Goal: Task Accomplishment & Management: Complete application form

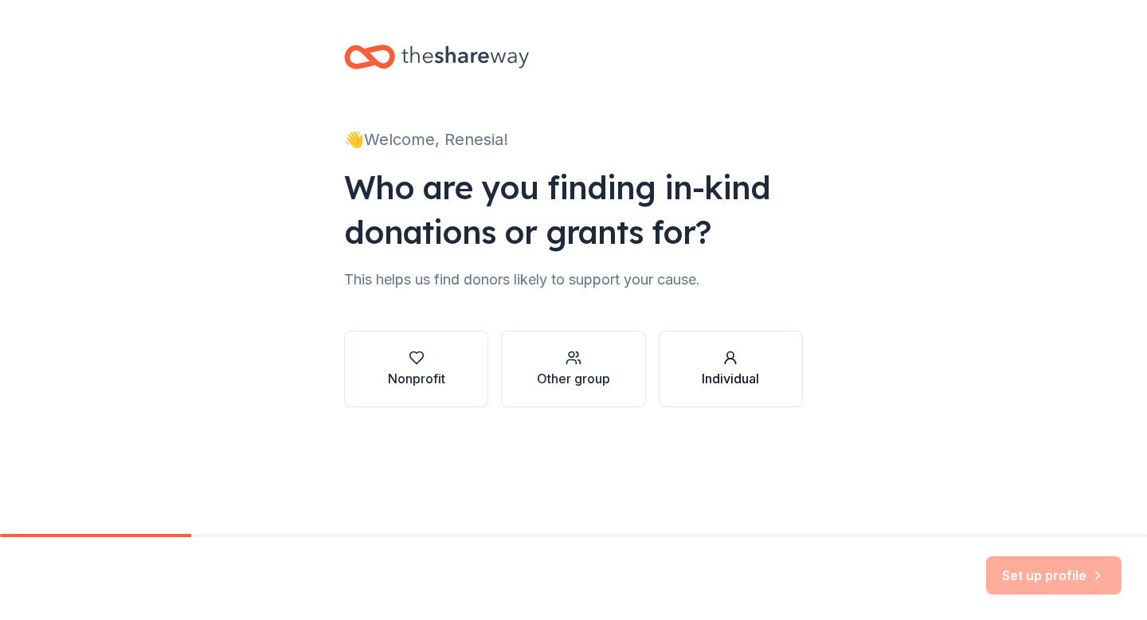
click at [734, 373] on div "Individual" at bounding box center [730, 378] width 57 height 19
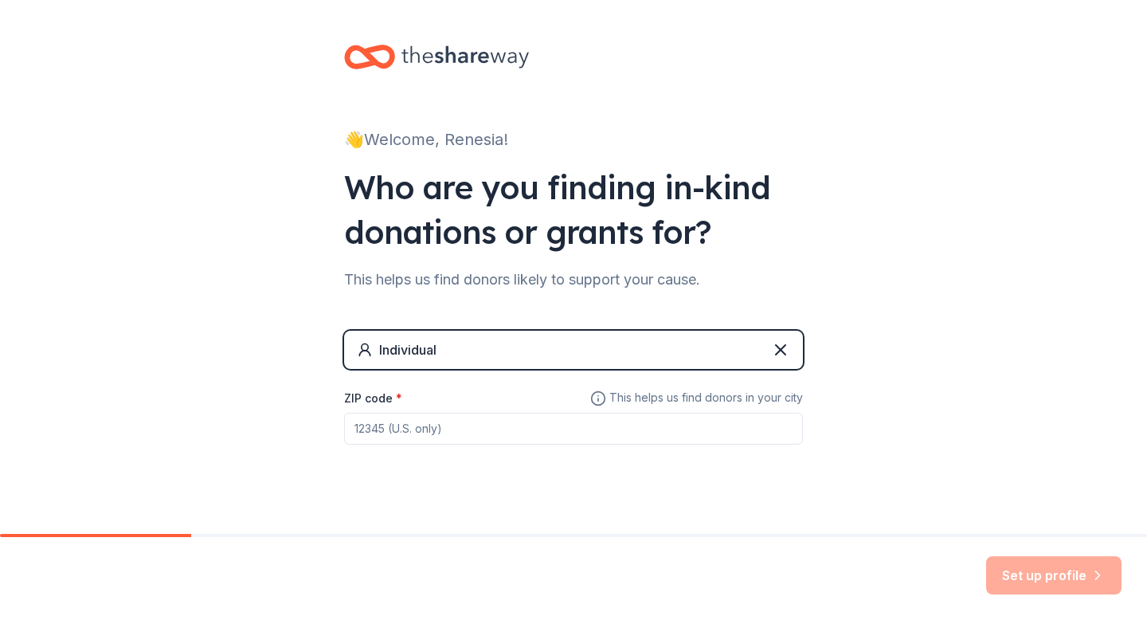
click at [429, 397] on div "ZIP code *" at bounding box center [573, 416] width 459 height 57
click at [375, 398] on label "ZIP code *" at bounding box center [373, 398] width 58 height 16
click at [375, 413] on input "ZIP code *" at bounding box center [573, 429] width 459 height 32
click at [727, 423] on input "31313" at bounding box center [573, 429] width 459 height 32
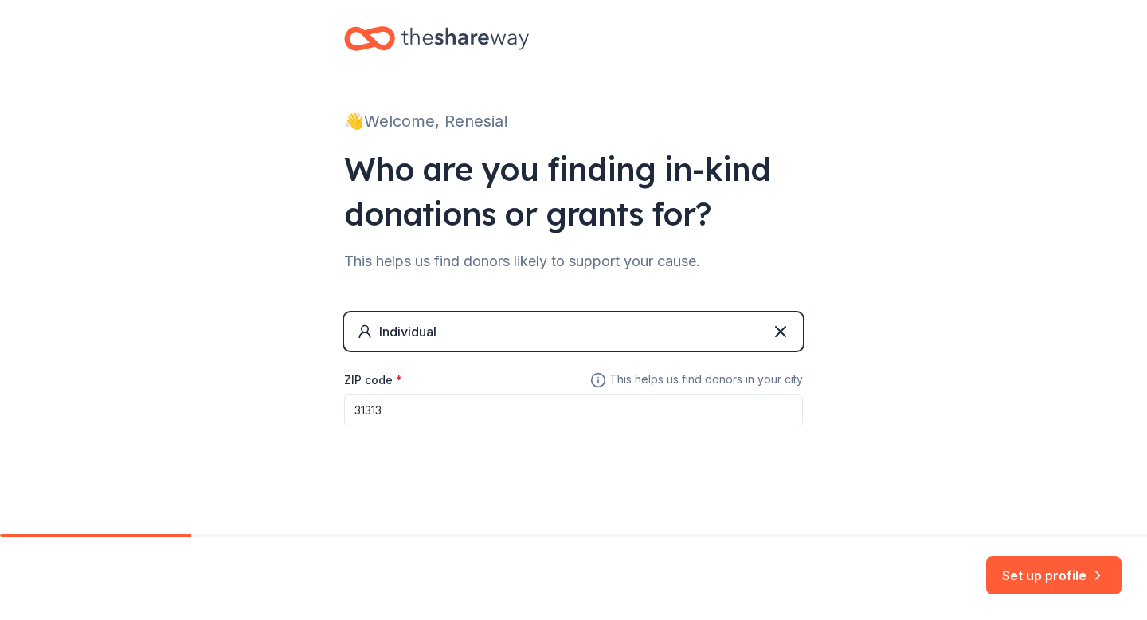
type input "31313"
click at [737, 471] on div "👋 Welcome, Renesia! Who are you finding in-kind donations or grants for? This h…" at bounding box center [574, 258] width 510 height 553
click at [1029, 573] on button "Set up profile" at bounding box center [1053, 575] width 135 height 38
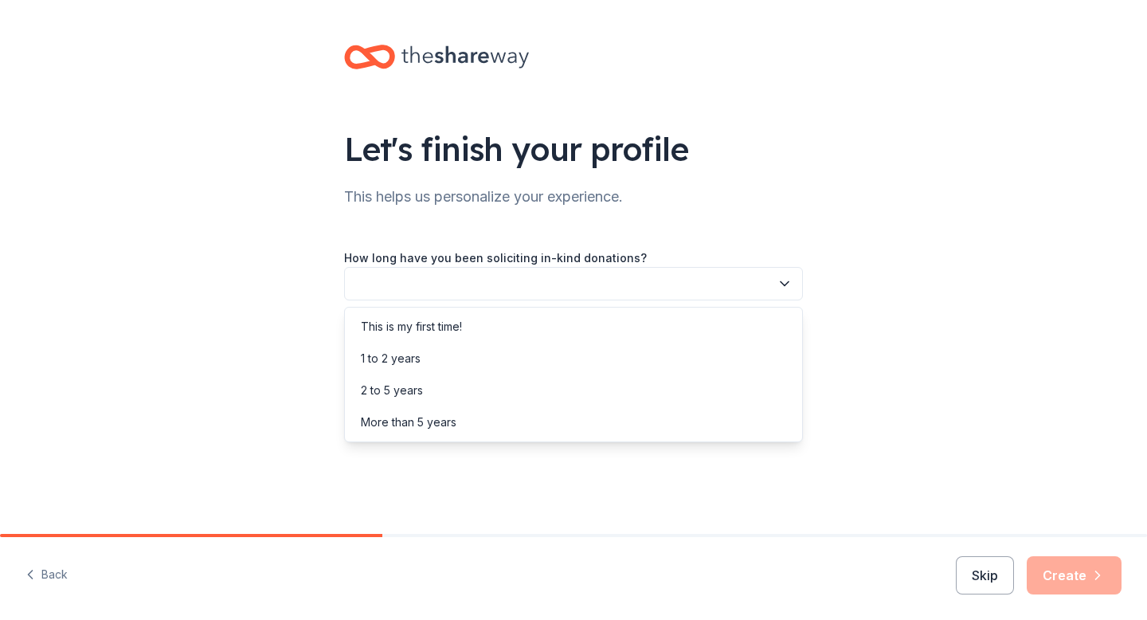
click at [786, 286] on icon "button" at bounding box center [784, 284] width 16 height 16
click at [518, 330] on div "This is my first time!" at bounding box center [573, 327] width 451 height 32
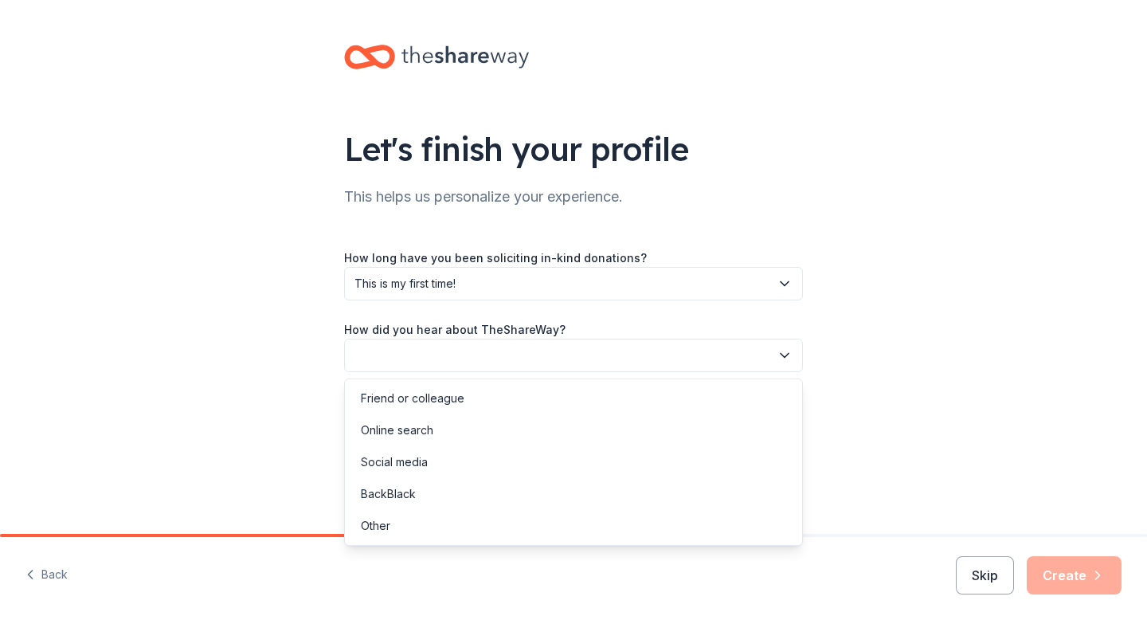
click at [788, 355] on icon "button" at bounding box center [784, 355] width 16 height 16
click at [484, 431] on div "Online search" at bounding box center [573, 430] width 451 height 32
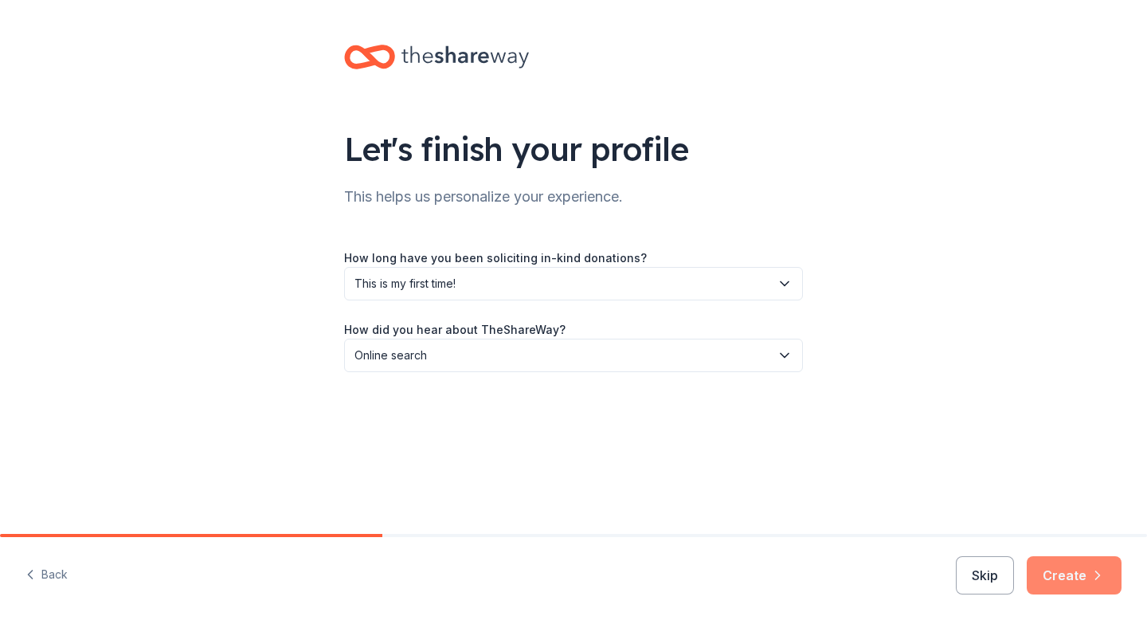
click at [1071, 575] on button "Create" at bounding box center [1074, 575] width 95 height 38
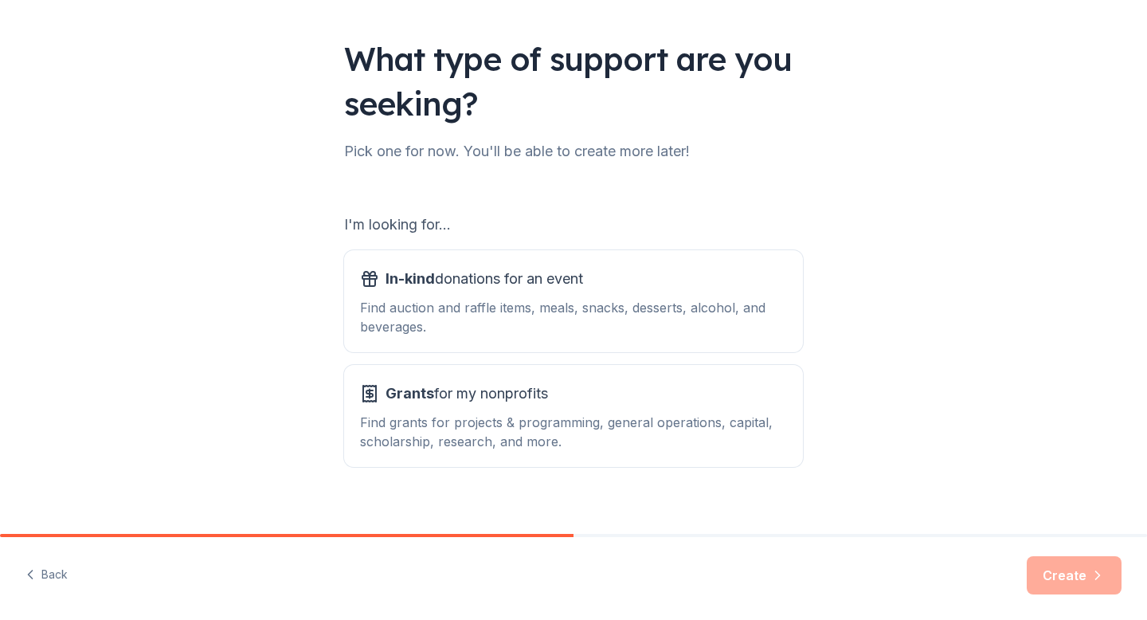
scroll to position [109, 0]
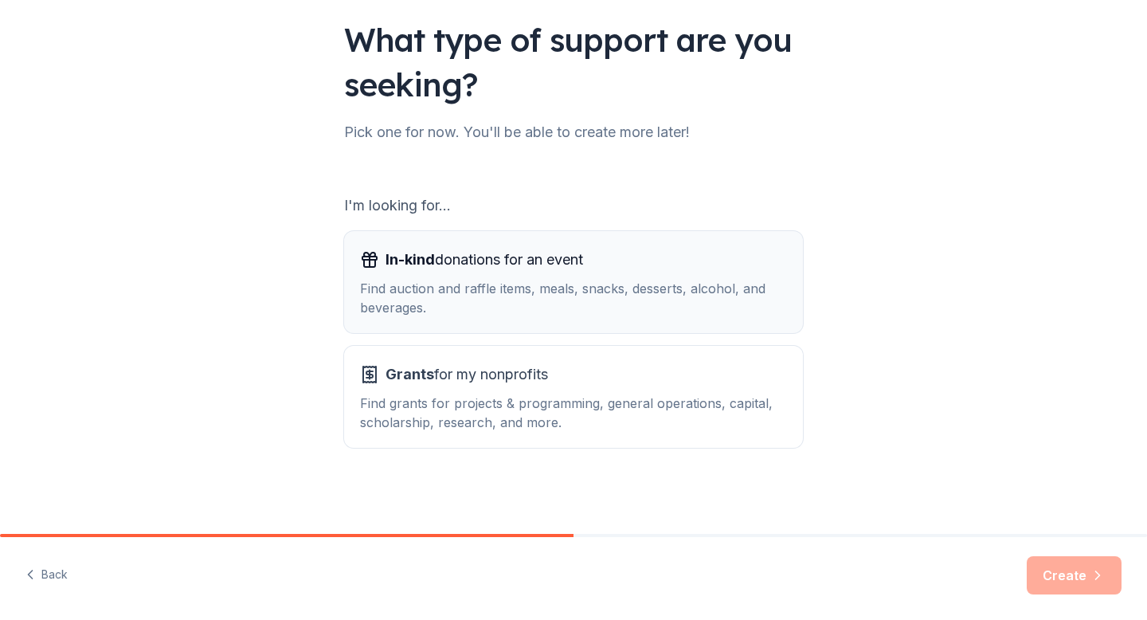
click at [631, 276] on div "In-kind donations for an event Find auction and raffle items, meals, snacks, de…" at bounding box center [573, 282] width 427 height 70
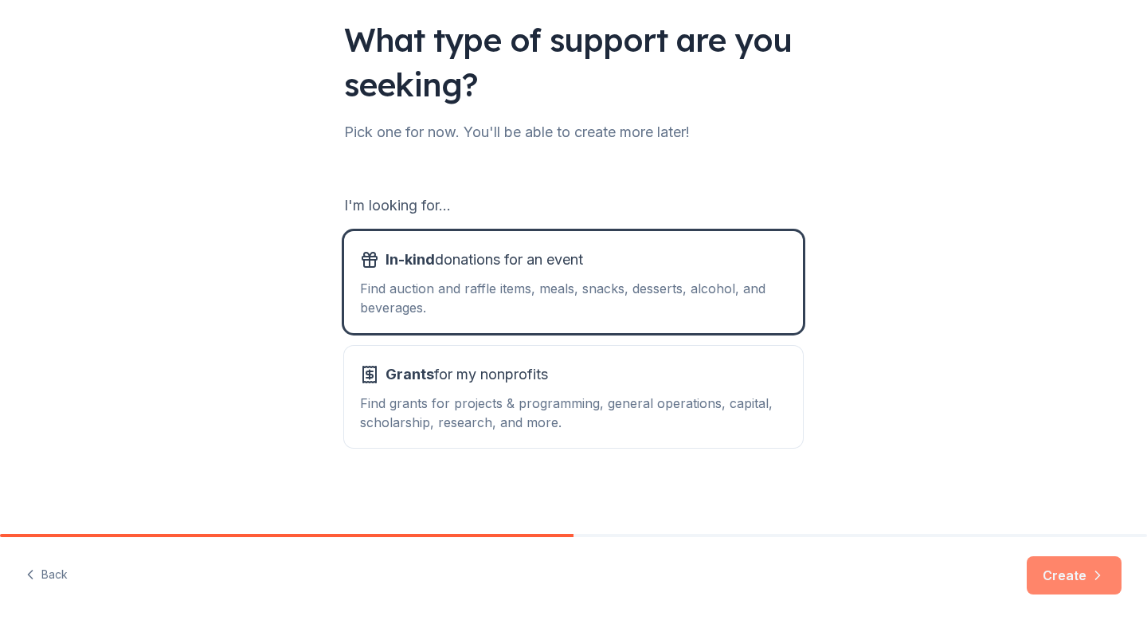
click at [1069, 570] on button "Create" at bounding box center [1074, 575] width 95 height 38
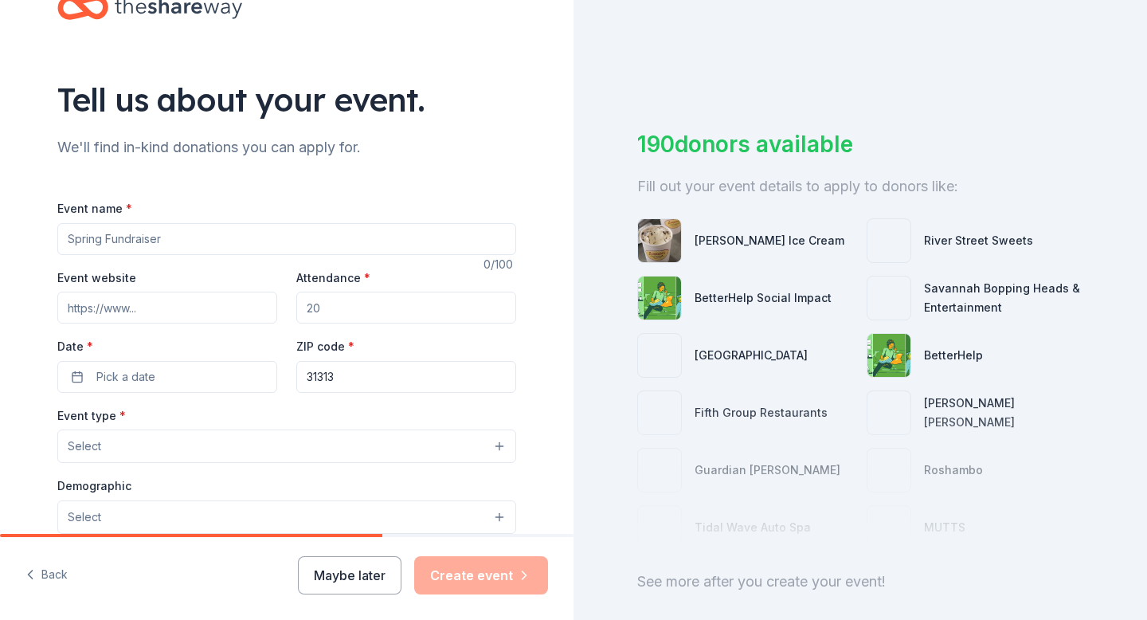
scroll to position [23, 0]
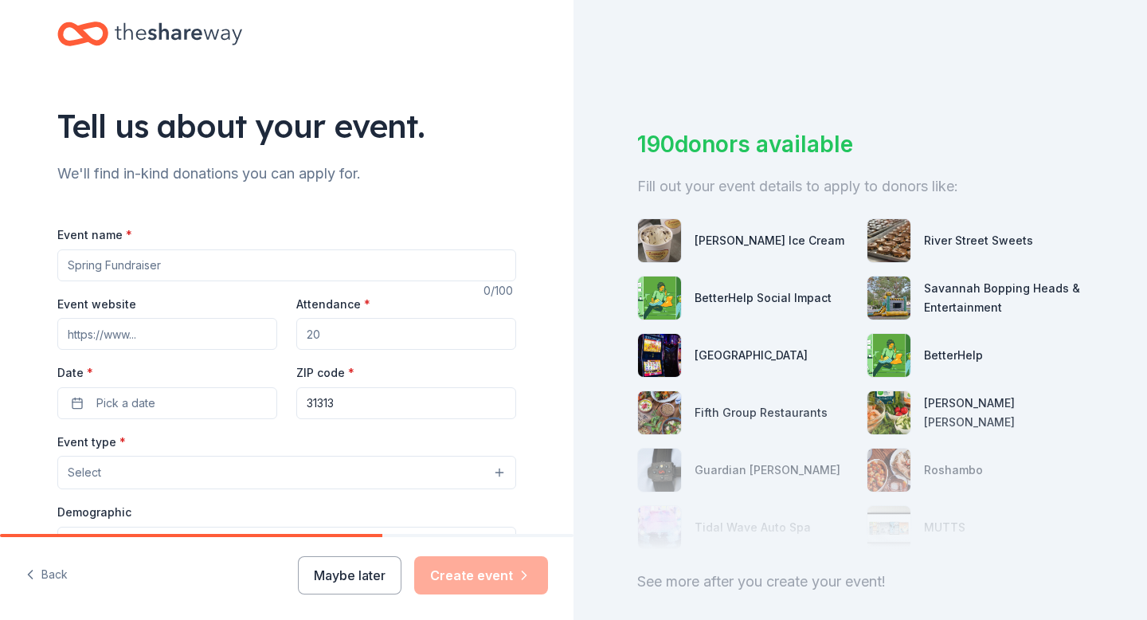
click at [241, 166] on div "We'll find in-kind donations you can apply for." at bounding box center [286, 173] width 459 height 25
click at [238, 174] on div "We'll find in-kind donations you can apply for." at bounding box center [286, 173] width 459 height 25
click at [184, 255] on input "Event name *" at bounding box center [286, 265] width 459 height 32
type input "Title I Family Nights"
click at [137, 338] on input "Event website" at bounding box center [167, 334] width 220 height 32
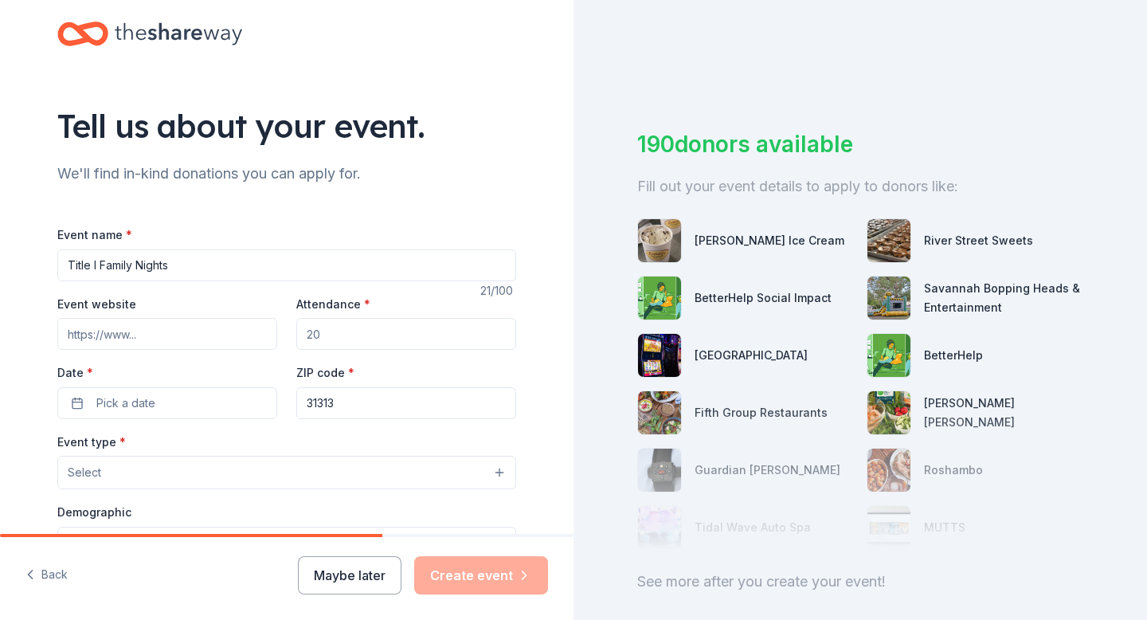
click at [151, 334] on input "Event website" at bounding box center [167, 334] width 220 height 32
click at [157, 336] on input "Event website" at bounding box center [167, 334] width 220 height 32
click at [142, 335] on input "Event website" at bounding box center [167, 334] width 220 height 32
paste input "https://www.lymanhalles.org/"
type input "https://www.lymanhalles.org"
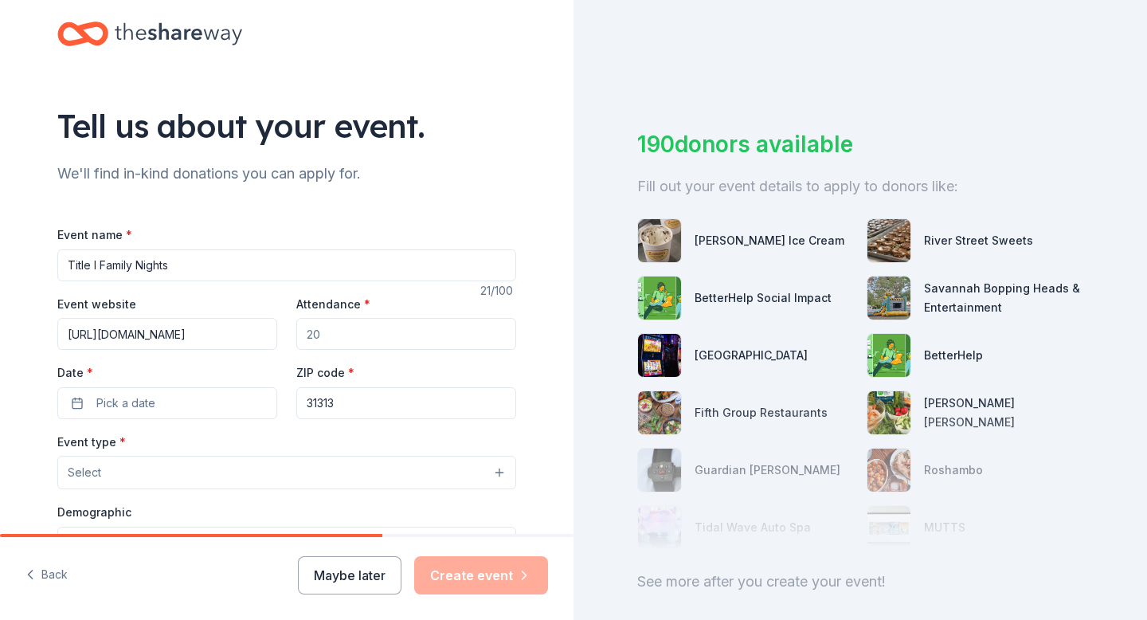
click at [354, 333] on input "Attendance *" at bounding box center [406, 334] width 220 height 32
type input "6"
type input "100"
click at [190, 399] on button "Pick a date" at bounding box center [167, 403] width 220 height 32
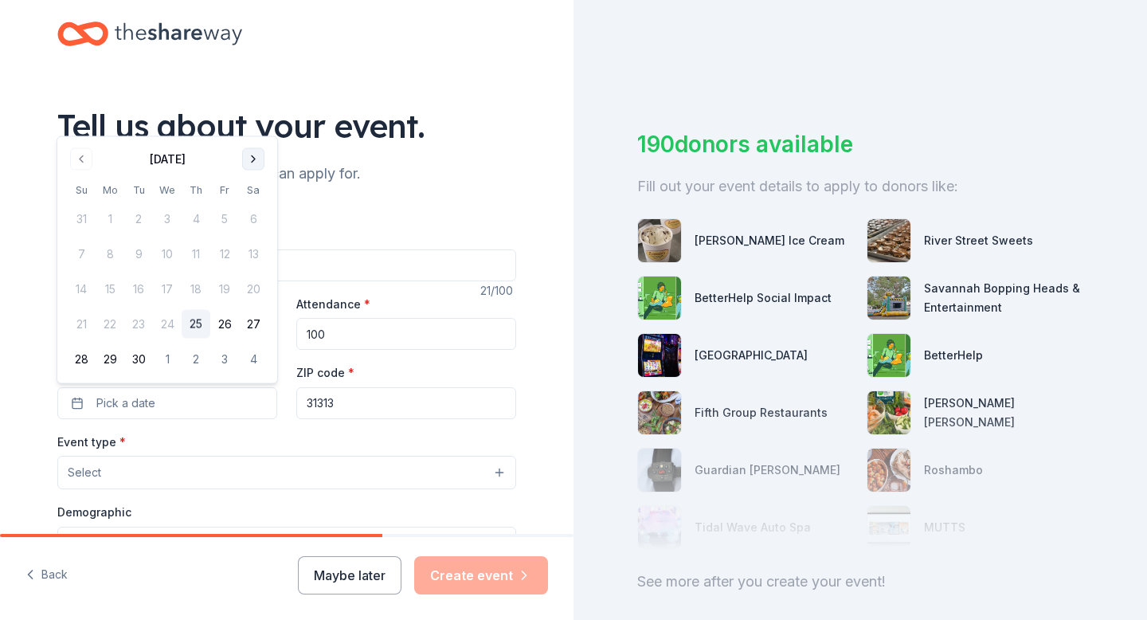
click at [257, 157] on button "Go to next month" at bounding box center [253, 159] width 22 height 22
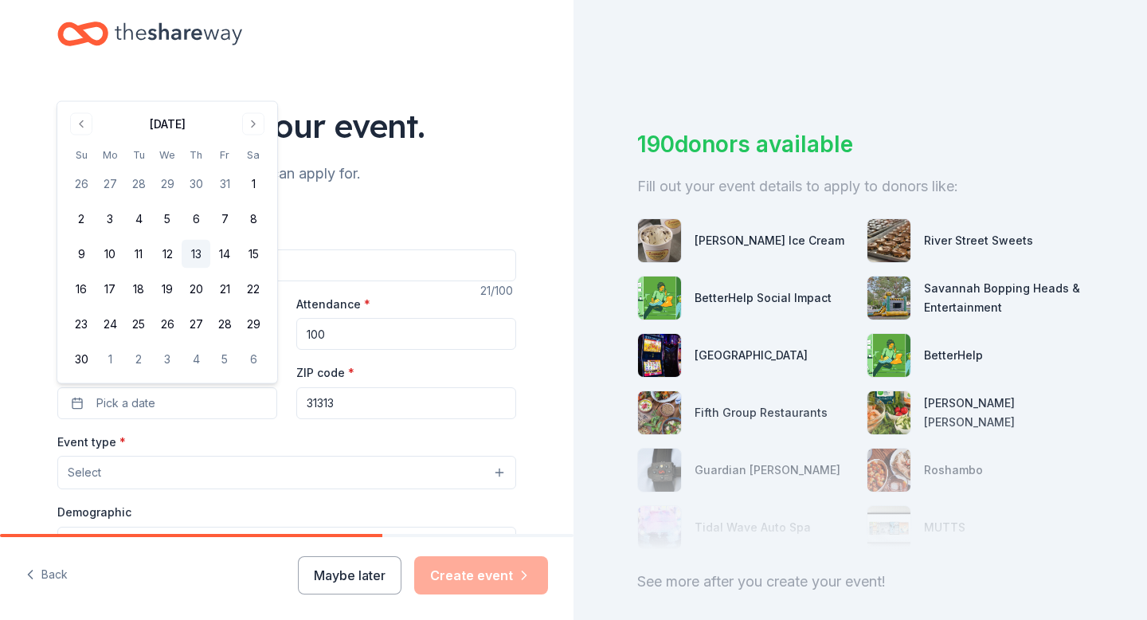
click at [200, 251] on button "13" at bounding box center [196, 254] width 29 height 29
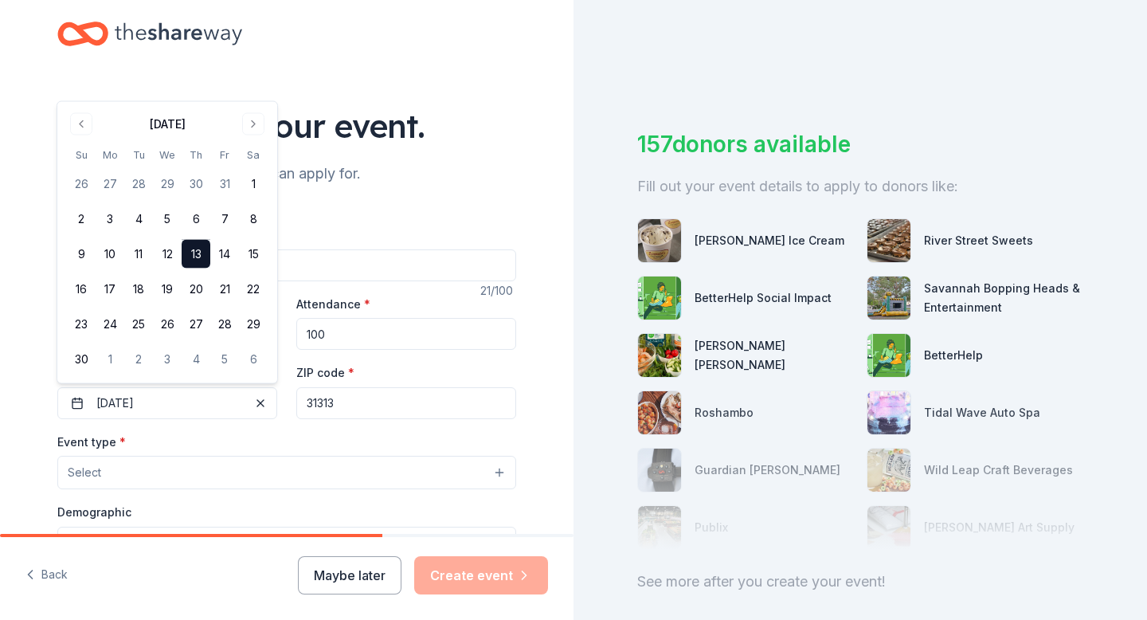
click at [342, 432] on div "Event type * Select" at bounding box center [286, 461] width 459 height 58
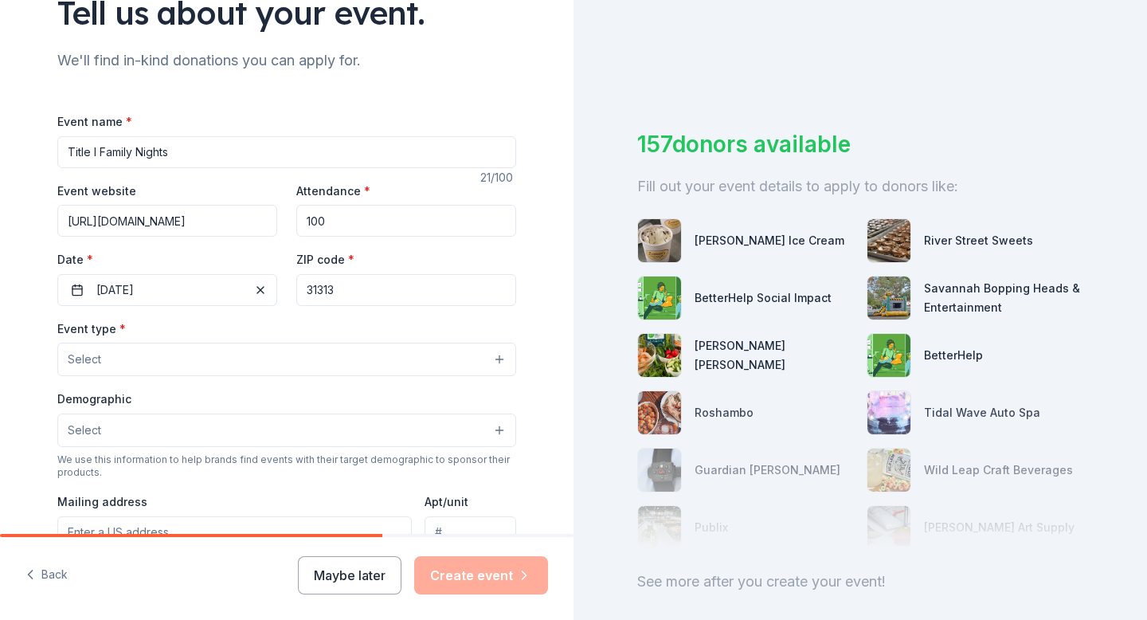
scroll to position [142, 0]
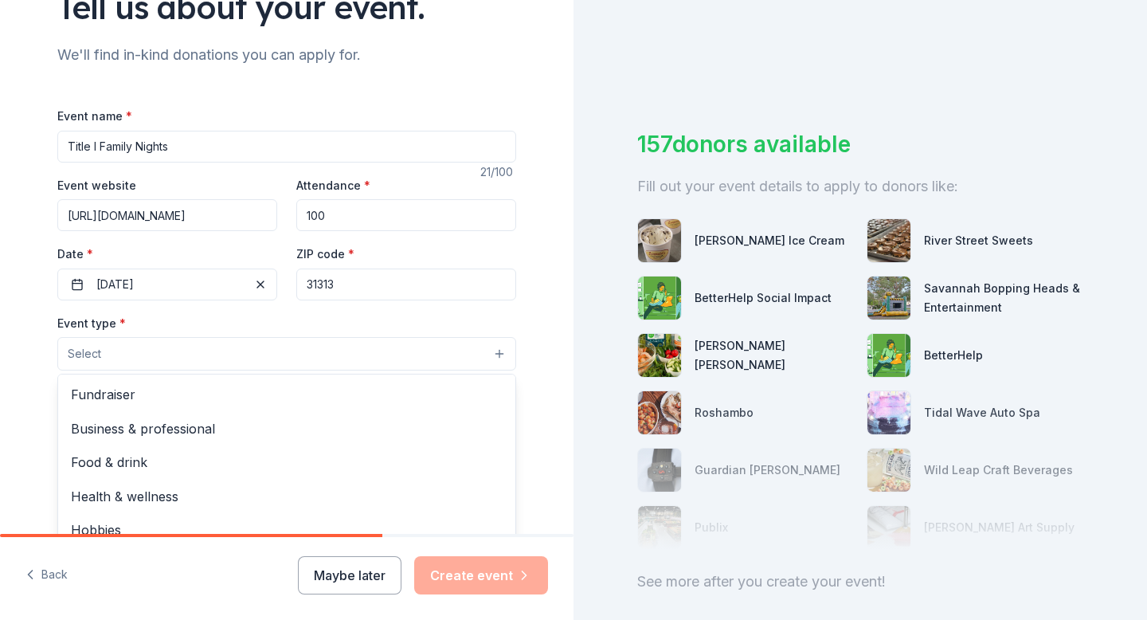
click at [497, 350] on button "Select" at bounding box center [286, 353] width 459 height 33
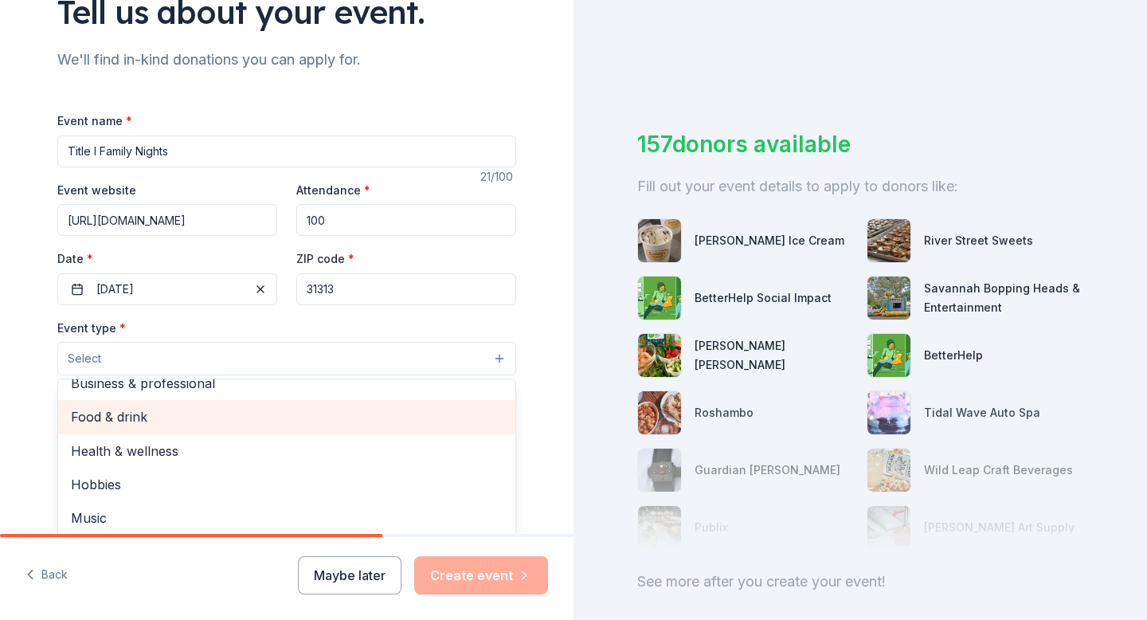
scroll to position [53, 0]
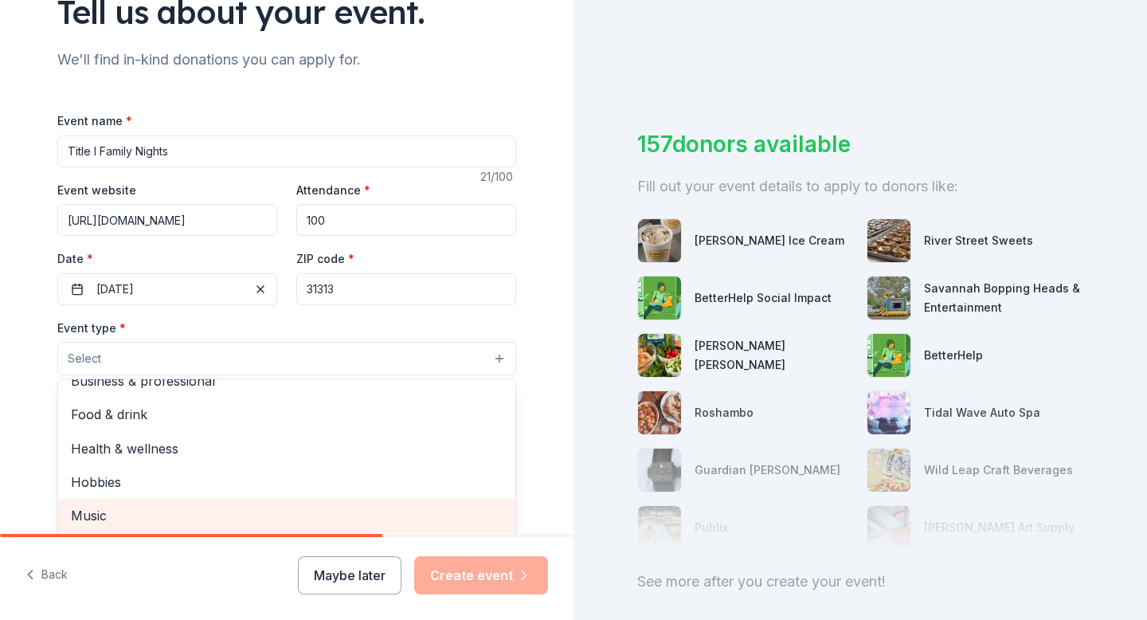
click at [241, 516] on span "Music" at bounding box center [287, 515] width 432 height 21
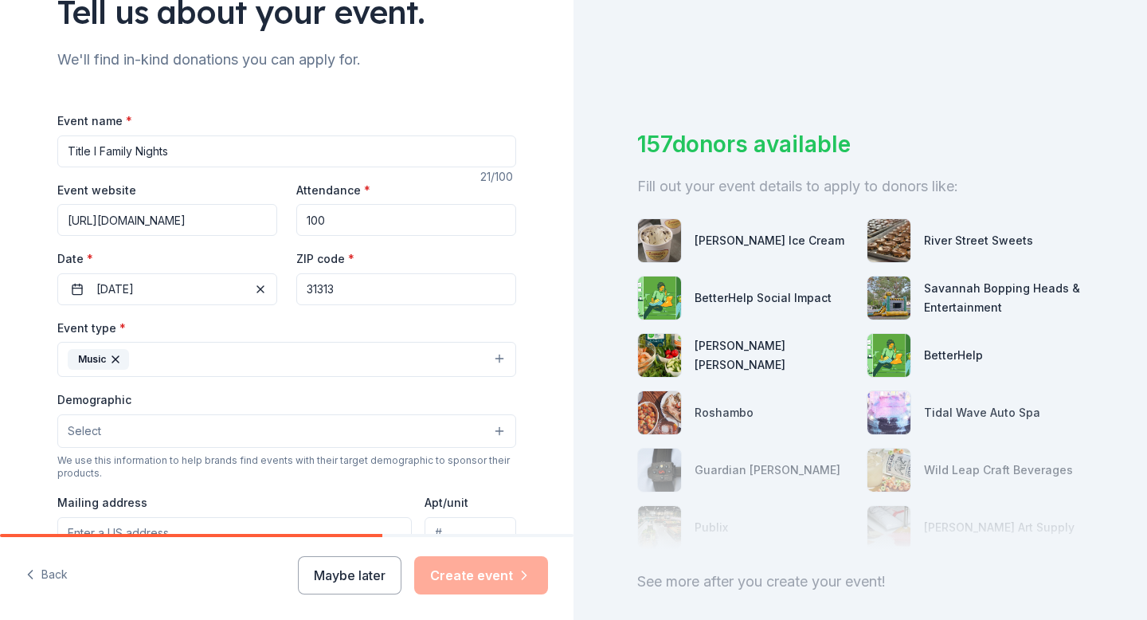
click at [171, 370] on button "Music" at bounding box center [286, 359] width 459 height 35
click at [154, 363] on button "Music" at bounding box center [286, 359] width 459 height 35
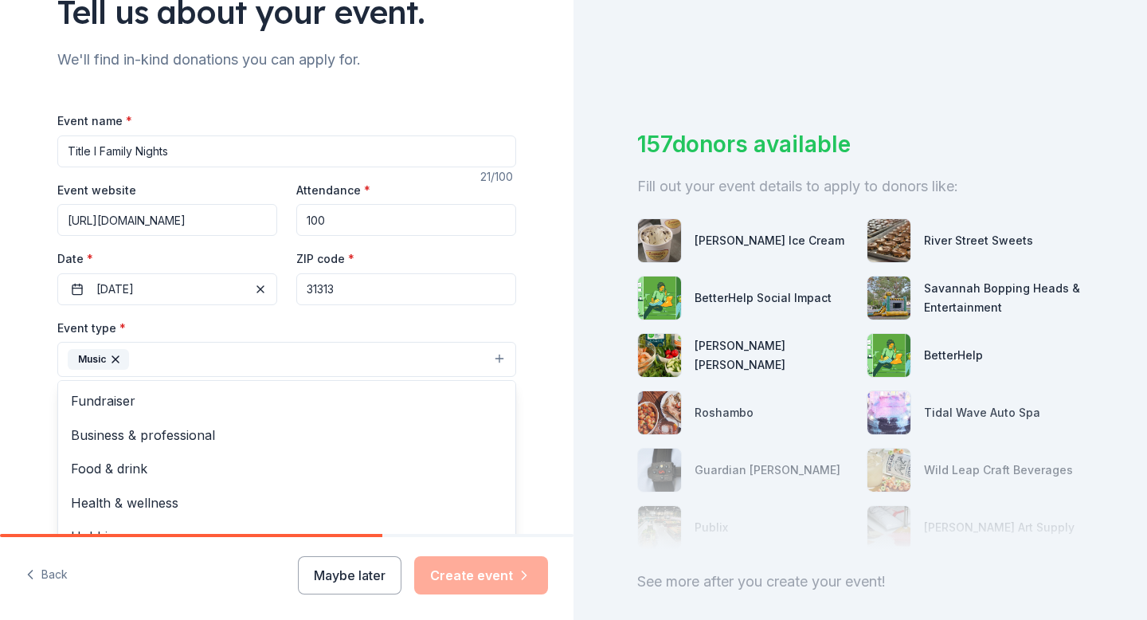
click at [158, 364] on button "Music" at bounding box center [286, 359] width 459 height 35
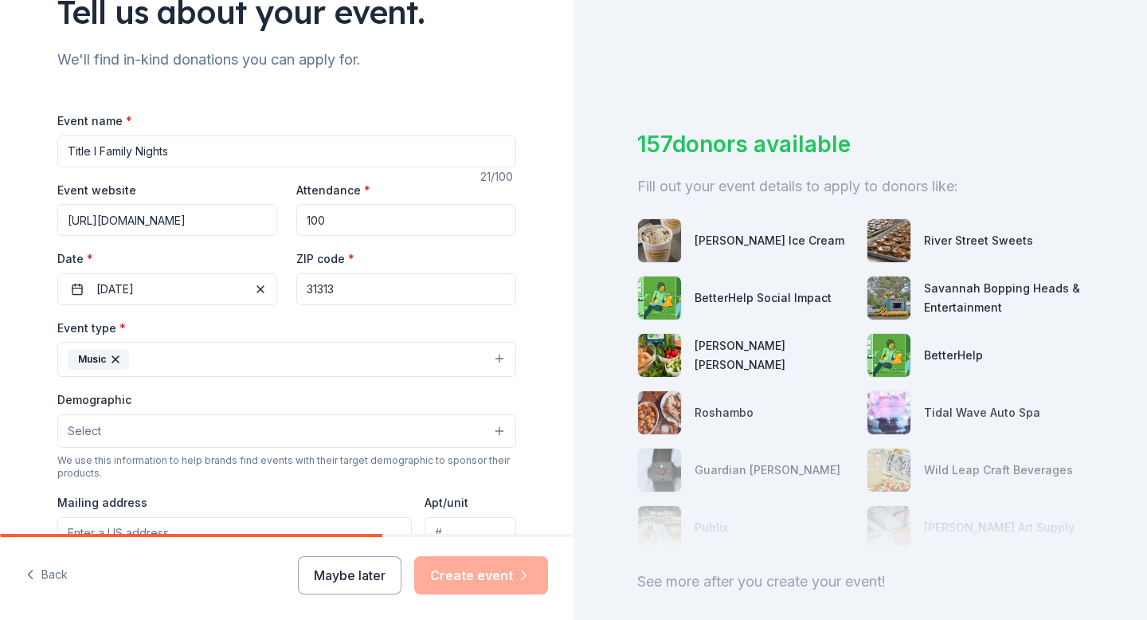
click at [141, 432] on button "Select" at bounding box center [286, 430] width 459 height 33
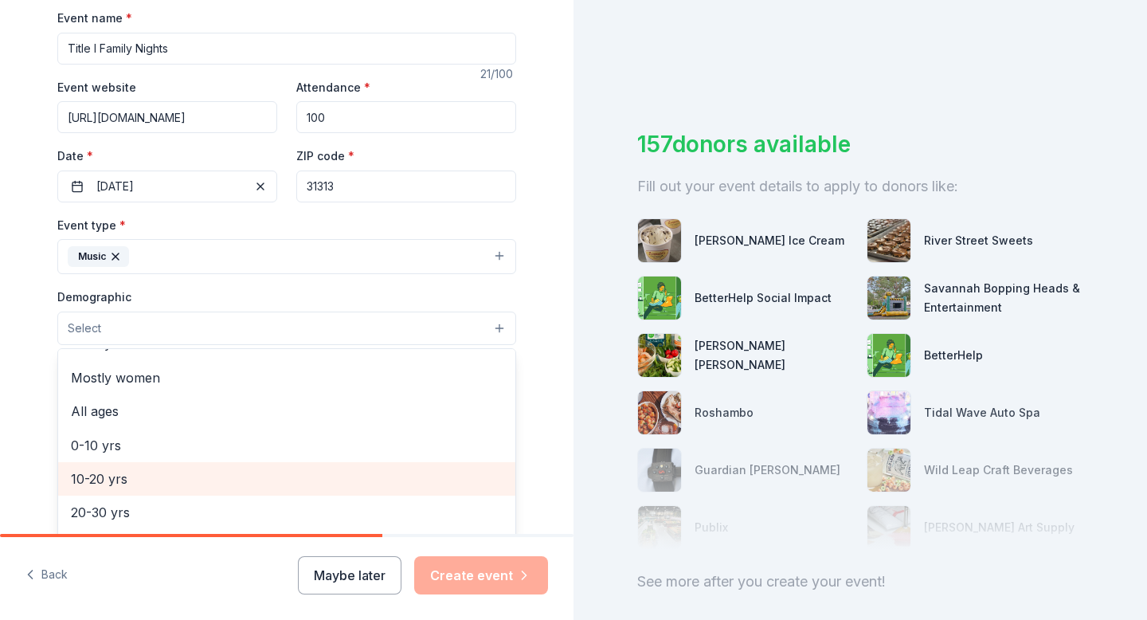
scroll to position [56, 0]
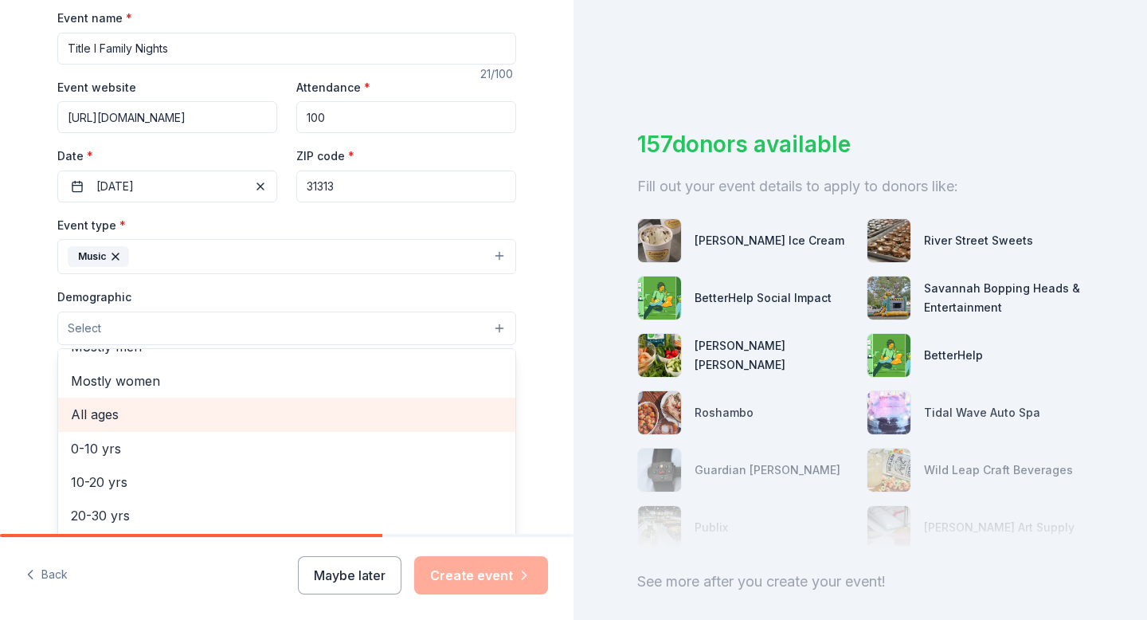
click at [111, 419] on span "All ages" at bounding box center [287, 414] width 432 height 21
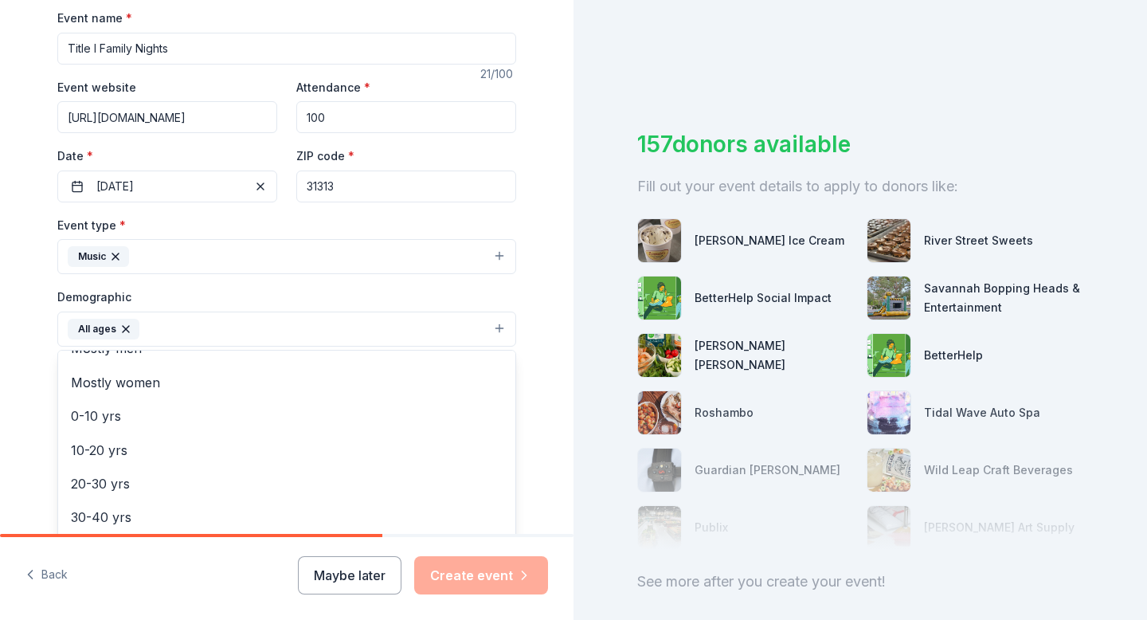
click at [326, 303] on div "Demographic All ages All genders Mostly men Mostly women 0-10 yrs 10-20 yrs 20-…" at bounding box center [286, 317] width 459 height 60
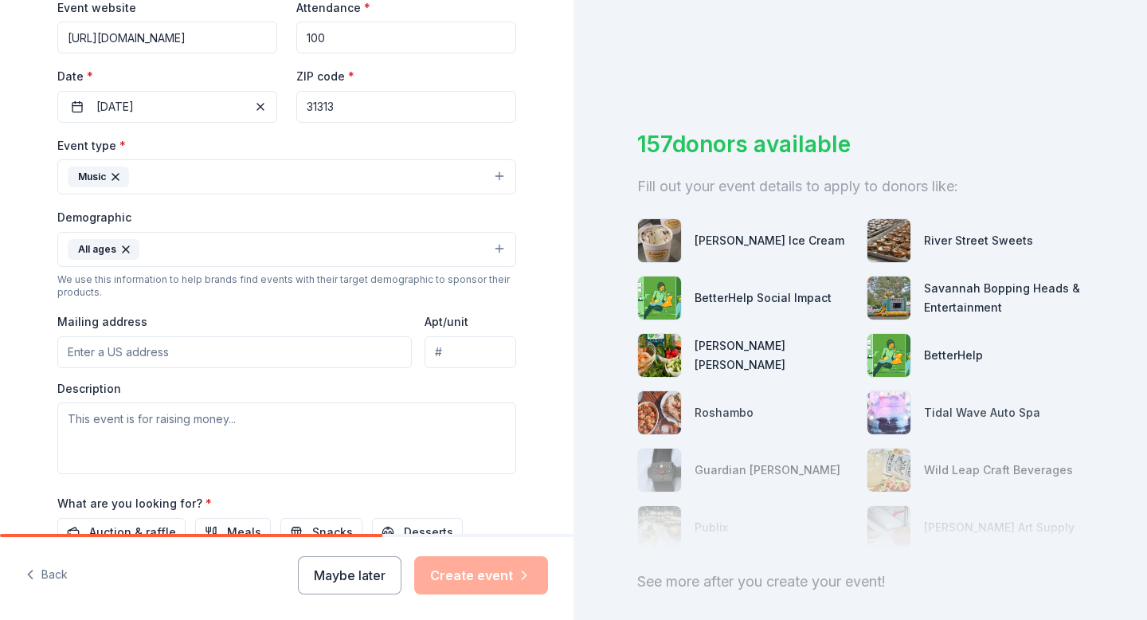
scroll to position [320, 0]
click at [225, 354] on input "Mailing address" at bounding box center [234, 351] width 354 height 32
type input "1396 Shaw Rd."
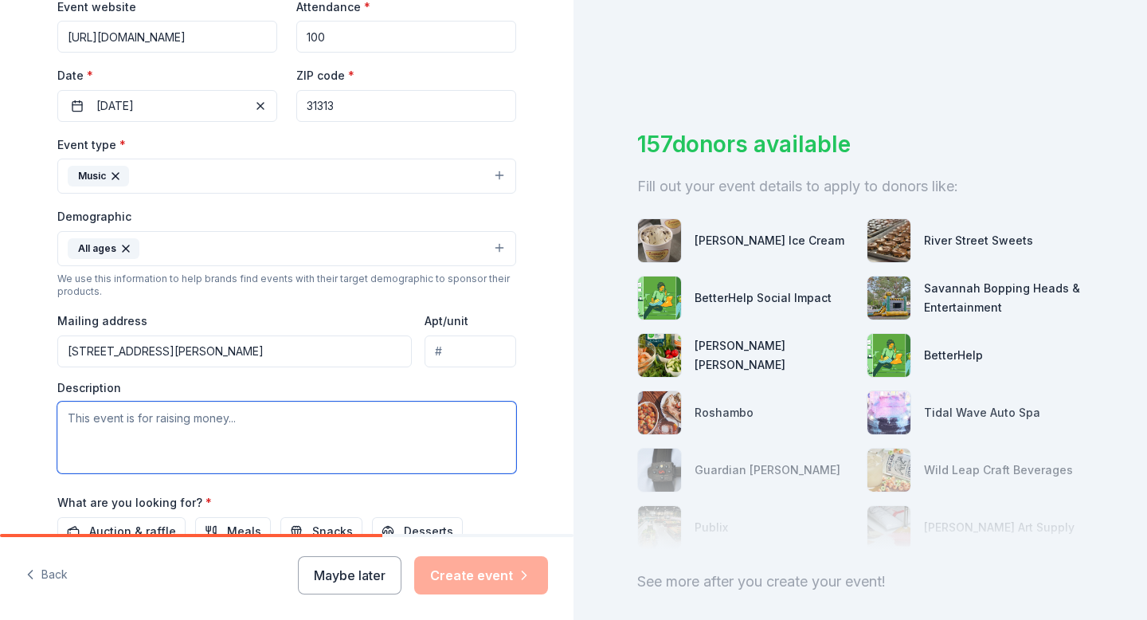
click at [231, 426] on textarea at bounding box center [286, 437] width 459 height 72
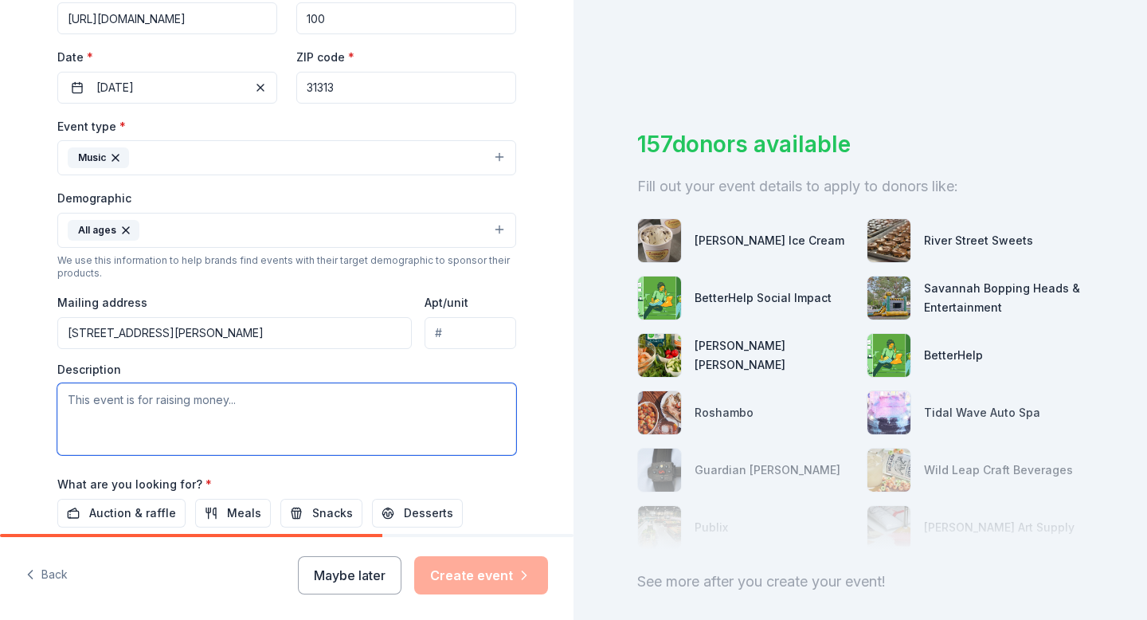
scroll to position [332, 0]
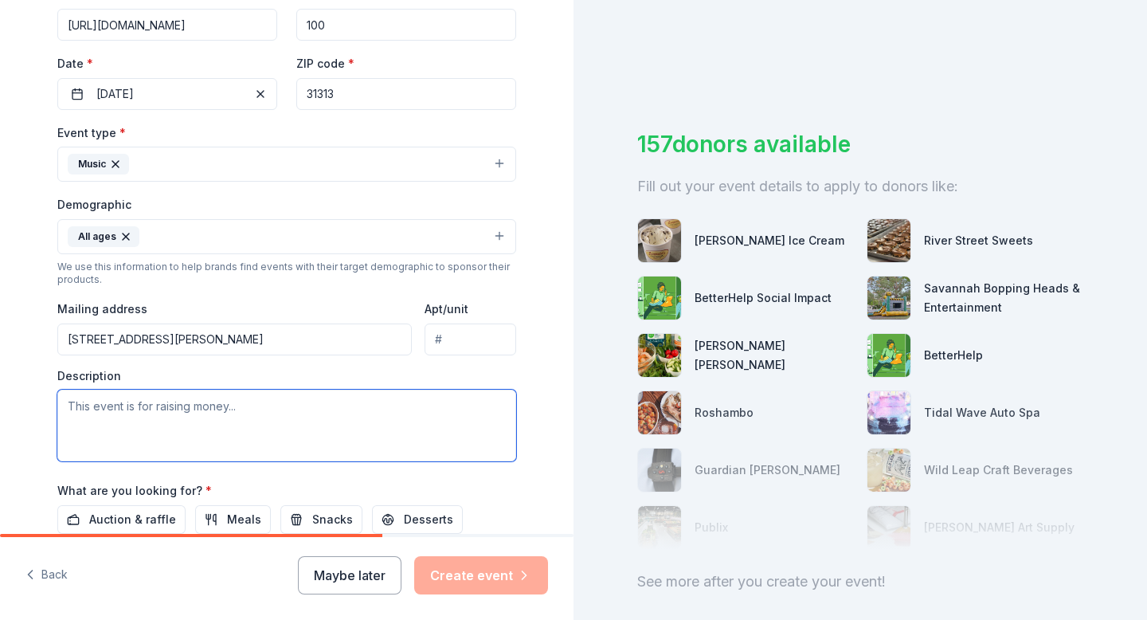
paste textarea "A Title I Music and Math Night is a special event designed to engage students a…"
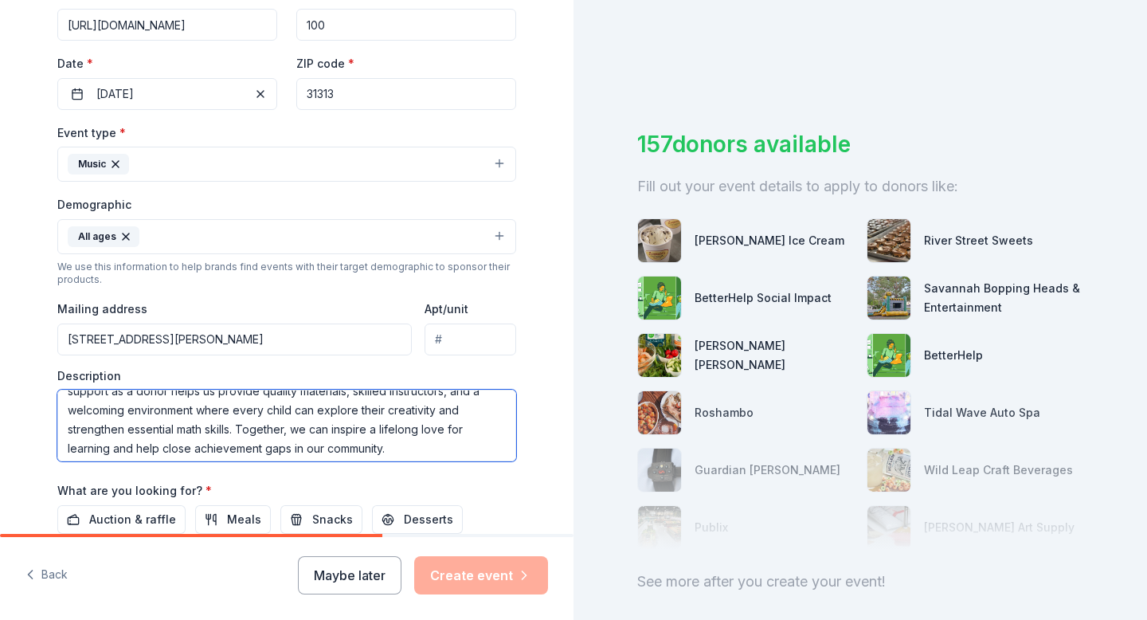
scroll to position [153, 0]
drag, startPoint x: 241, startPoint y: 423, endPoint x: 405, endPoint y: 448, distance: 166.7
click at [405, 448] on textarea "A Title I Music and Math Night is a special event designed to engage students a…" at bounding box center [286, 425] width 459 height 72
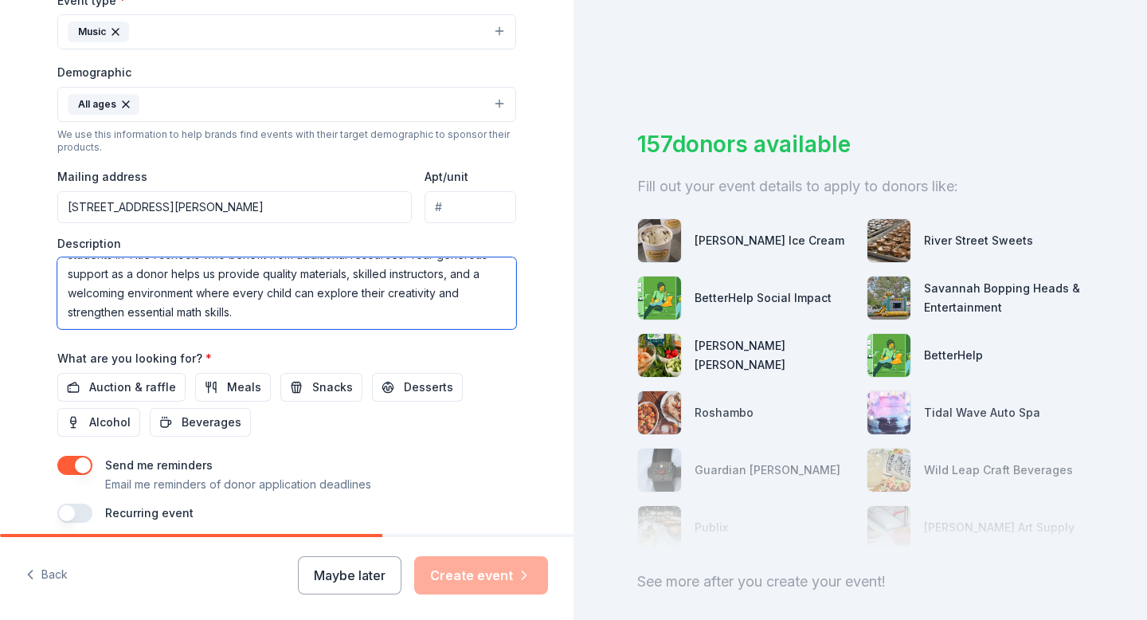
scroll to position [463, 0]
type textarea "A Title I Music and Math Night is a special event designed to engage students a…"
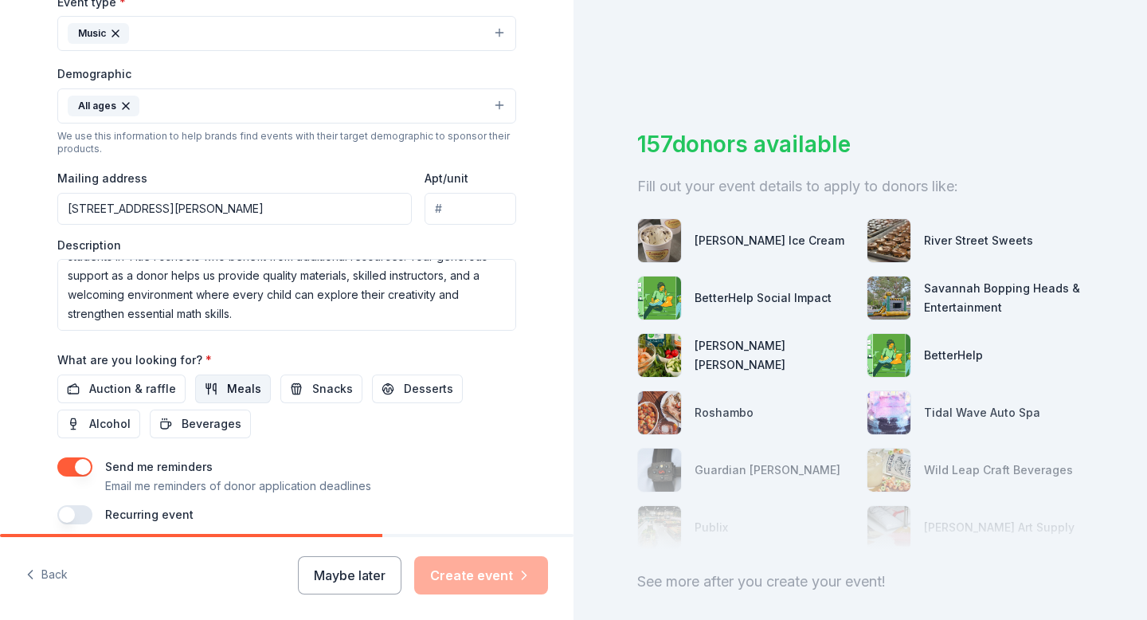
click at [241, 382] on span "Meals" at bounding box center [244, 388] width 34 height 19
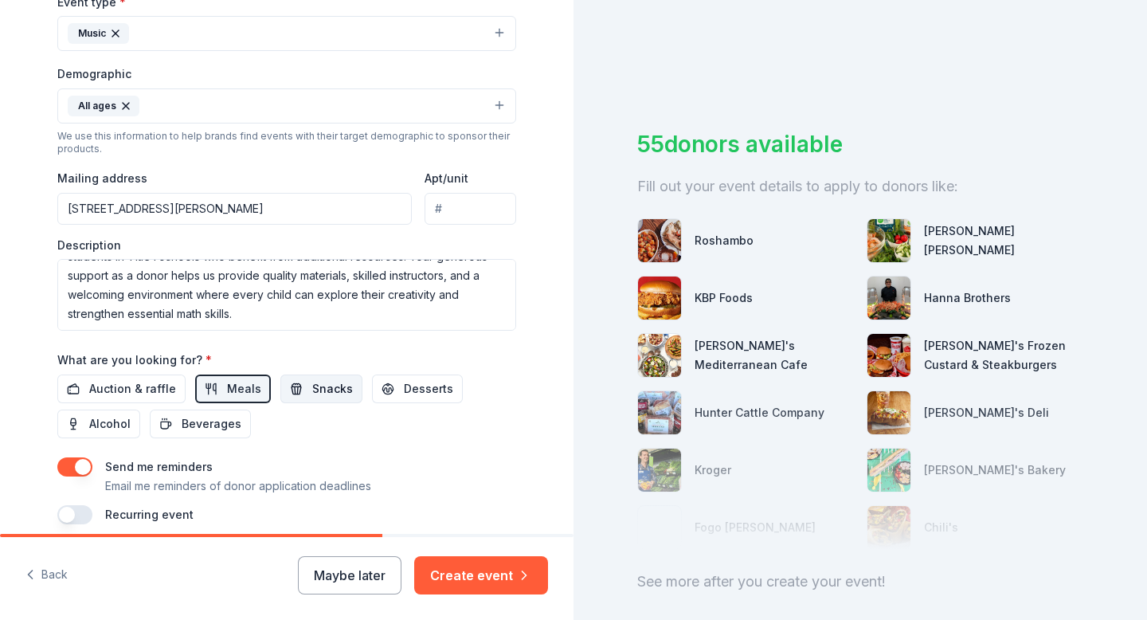
click at [334, 390] on span "Snacks" at bounding box center [332, 388] width 41 height 19
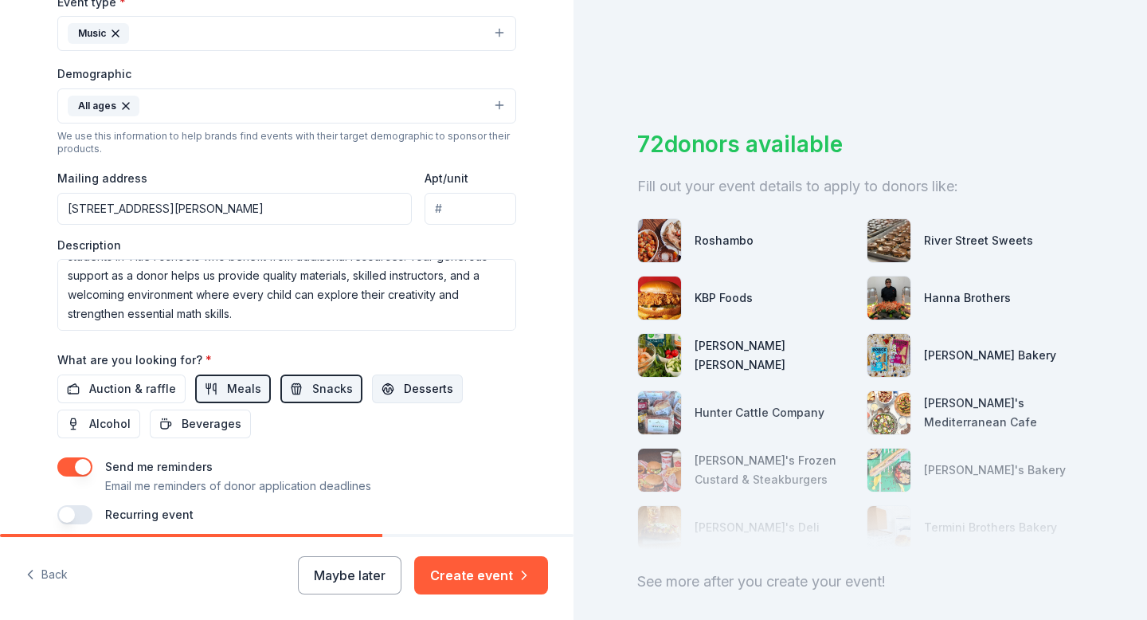
click at [417, 391] on span "Desserts" at bounding box center [428, 388] width 49 height 19
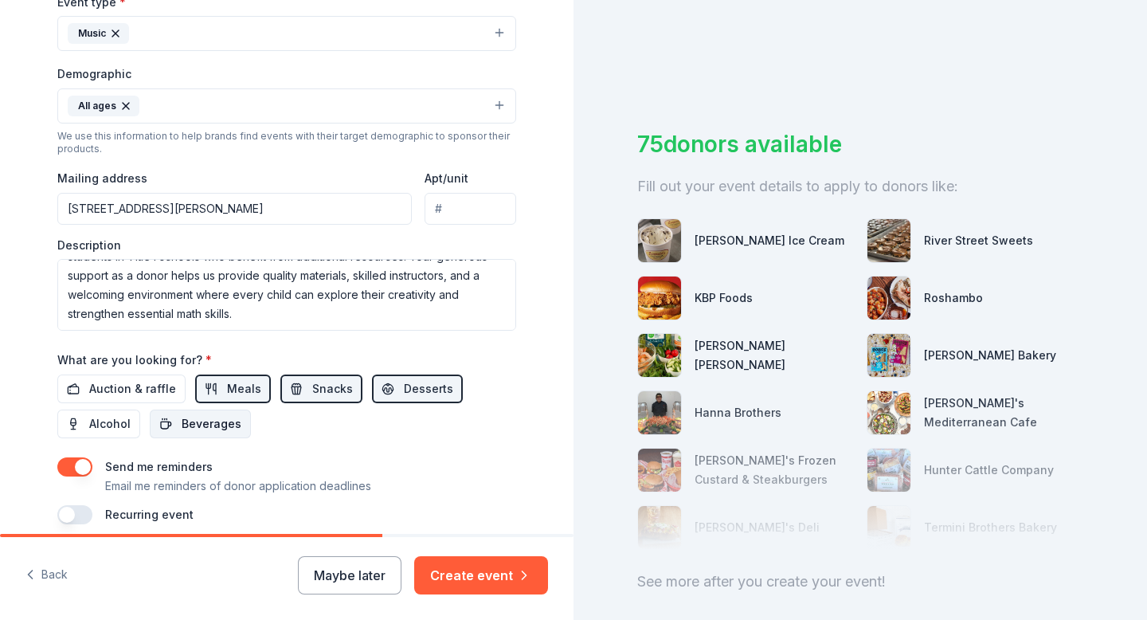
click at [222, 421] on span "Beverages" at bounding box center [212, 423] width 60 height 19
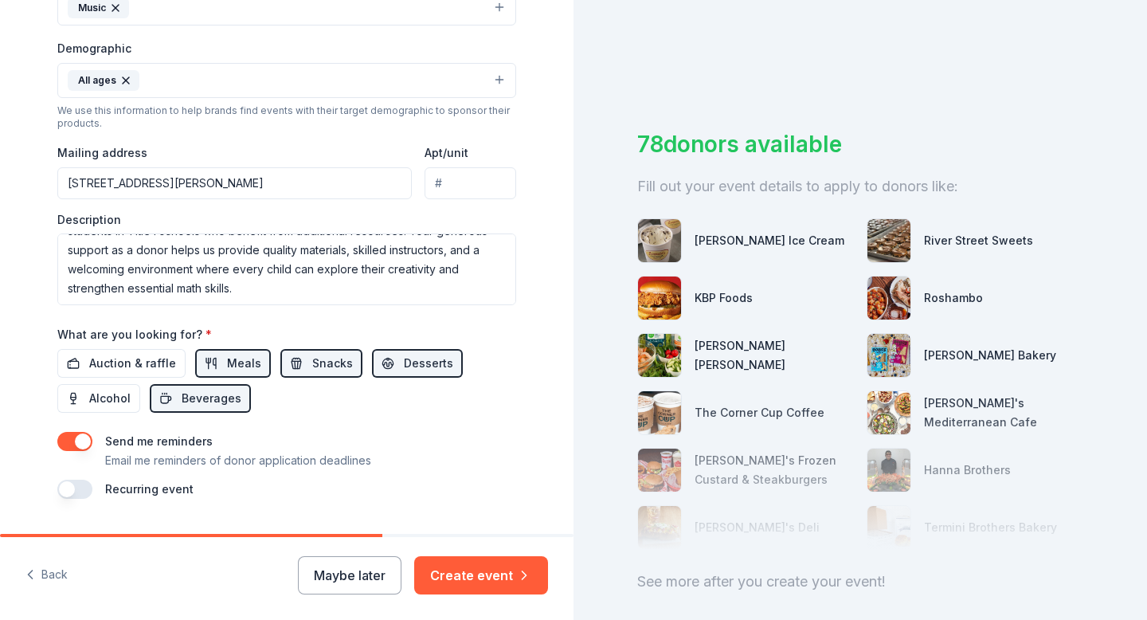
scroll to position [490, 0]
click at [65, 487] on button "button" at bounding box center [74, 487] width 35 height 19
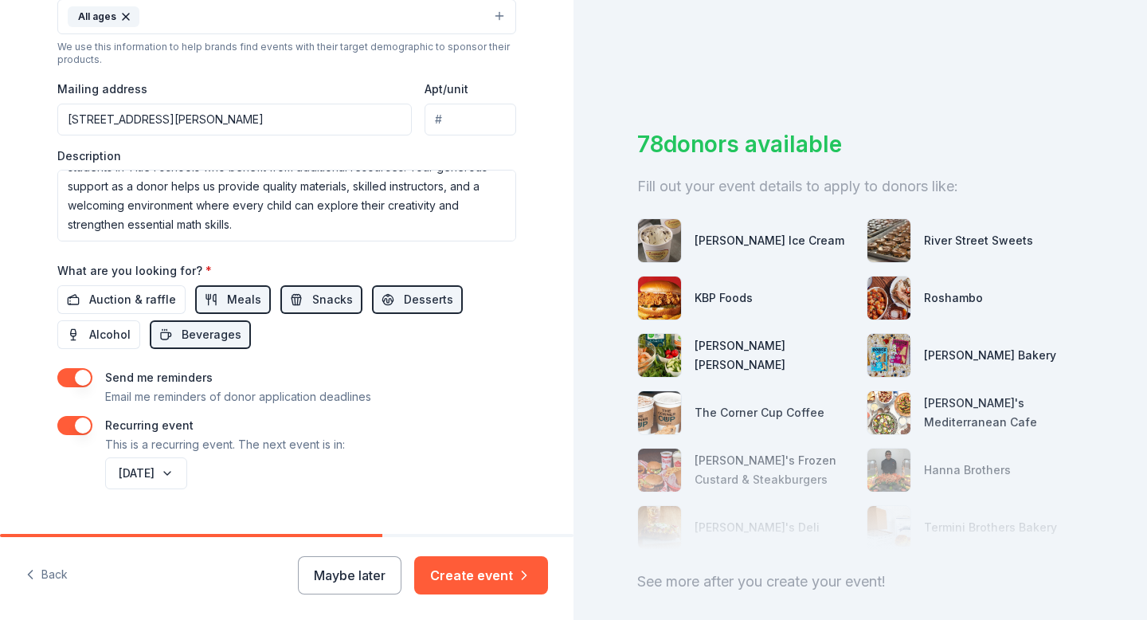
scroll to position [553, 0]
click at [187, 473] on button "November 2026" at bounding box center [146, 472] width 82 height 32
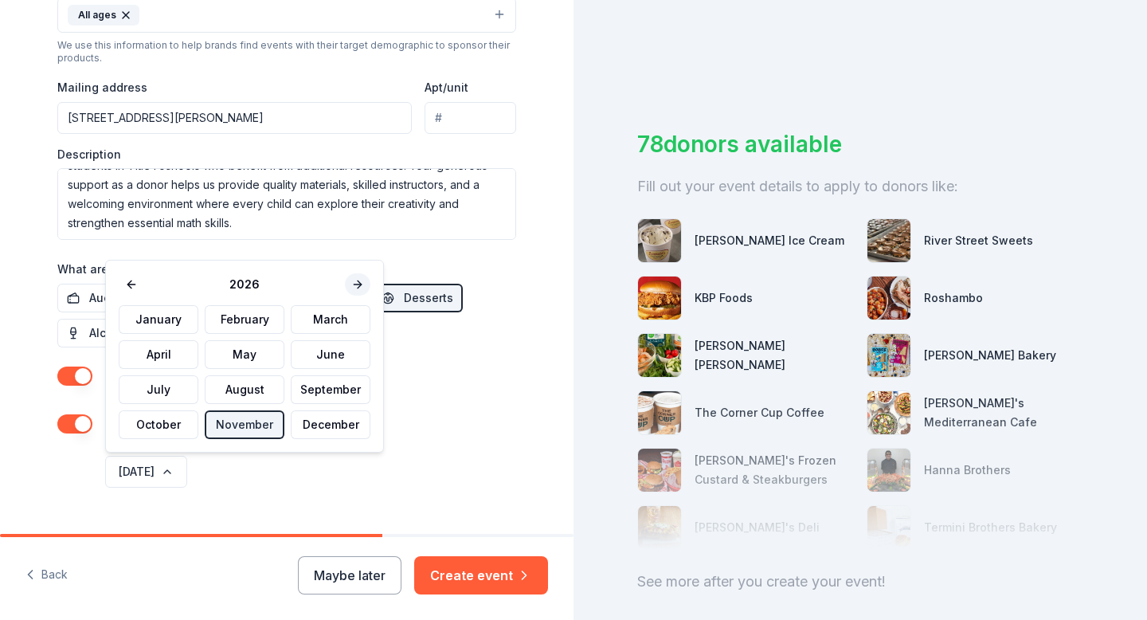
click at [353, 288] on button at bounding box center [357, 284] width 25 height 22
click at [179, 315] on button "January" at bounding box center [159, 319] width 80 height 29
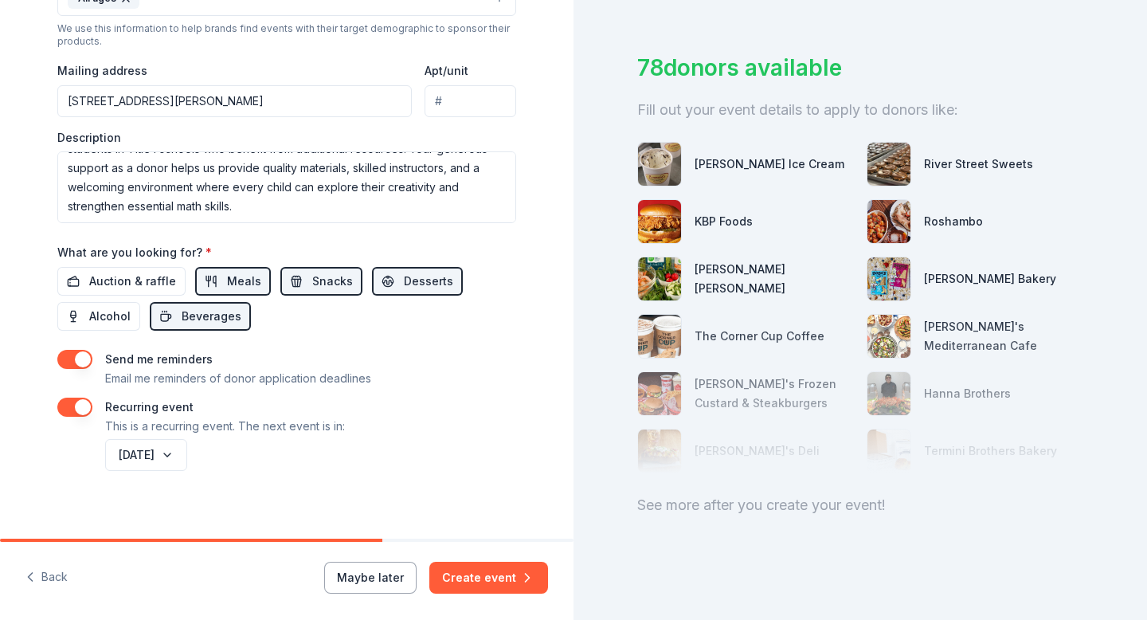
scroll to position [491, 0]
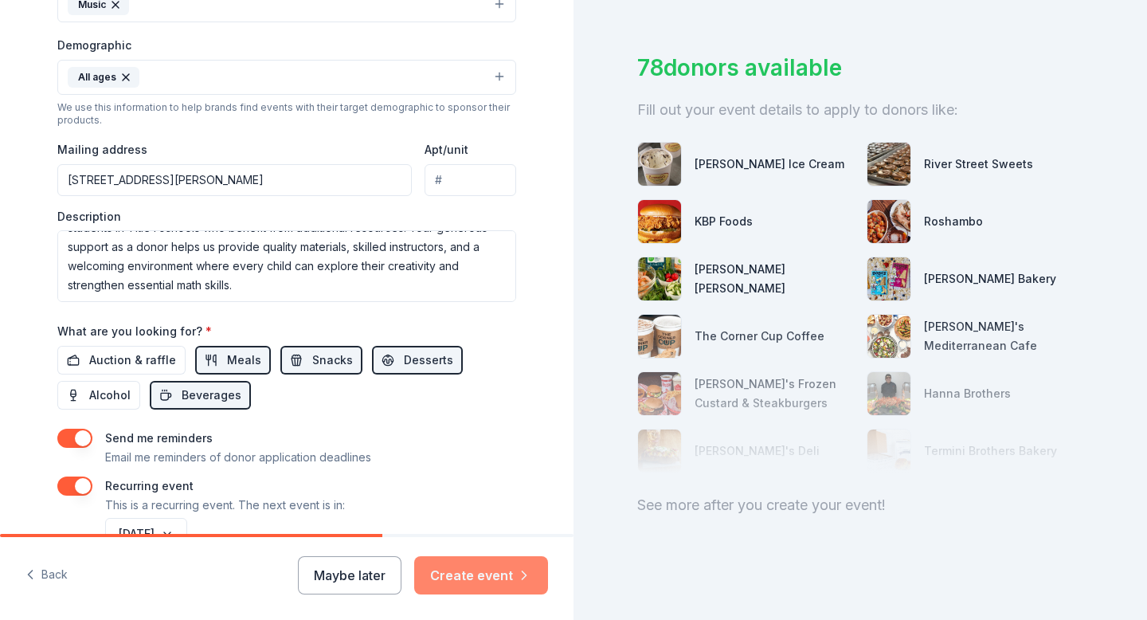
click at [487, 581] on button "Create event" at bounding box center [481, 575] width 134 height 38
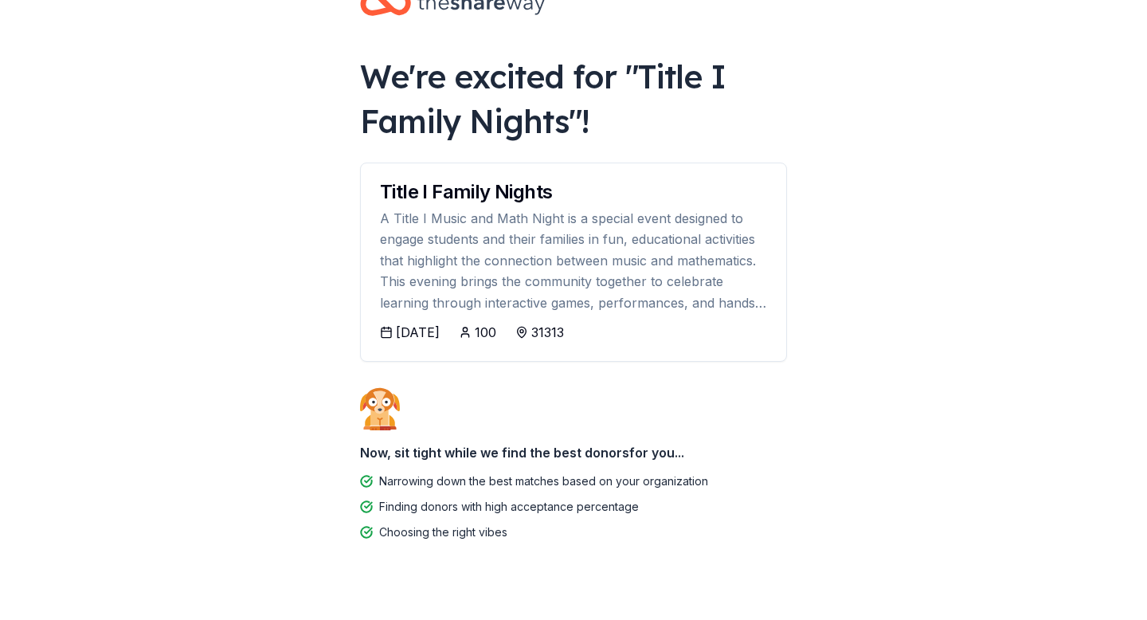
scroll to position [52, 0]
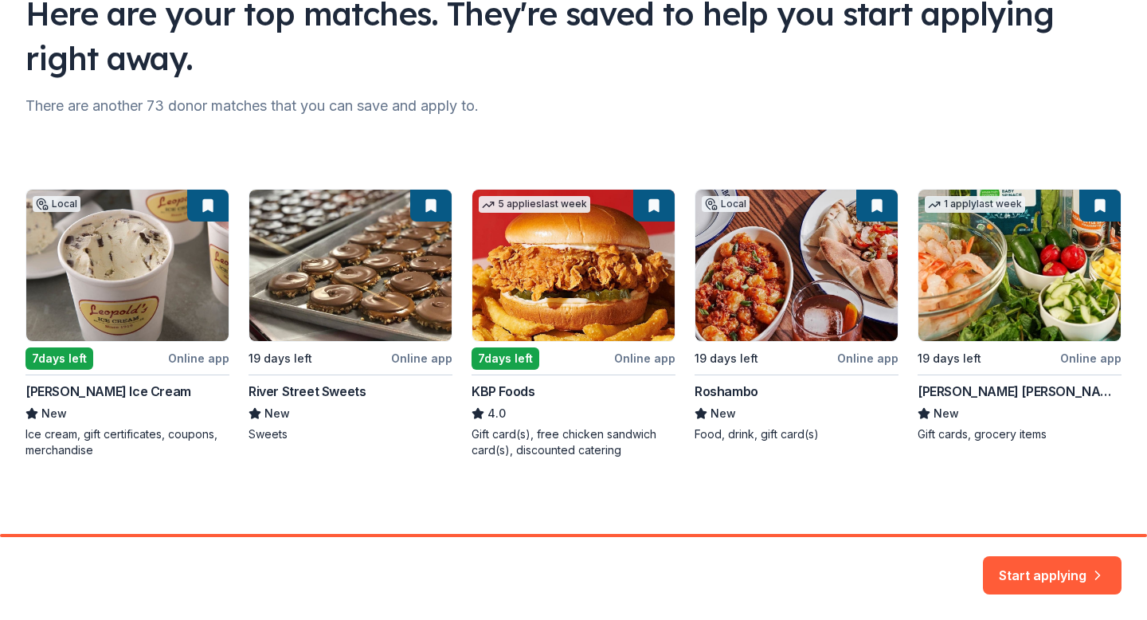
scroll to position [136, 0]
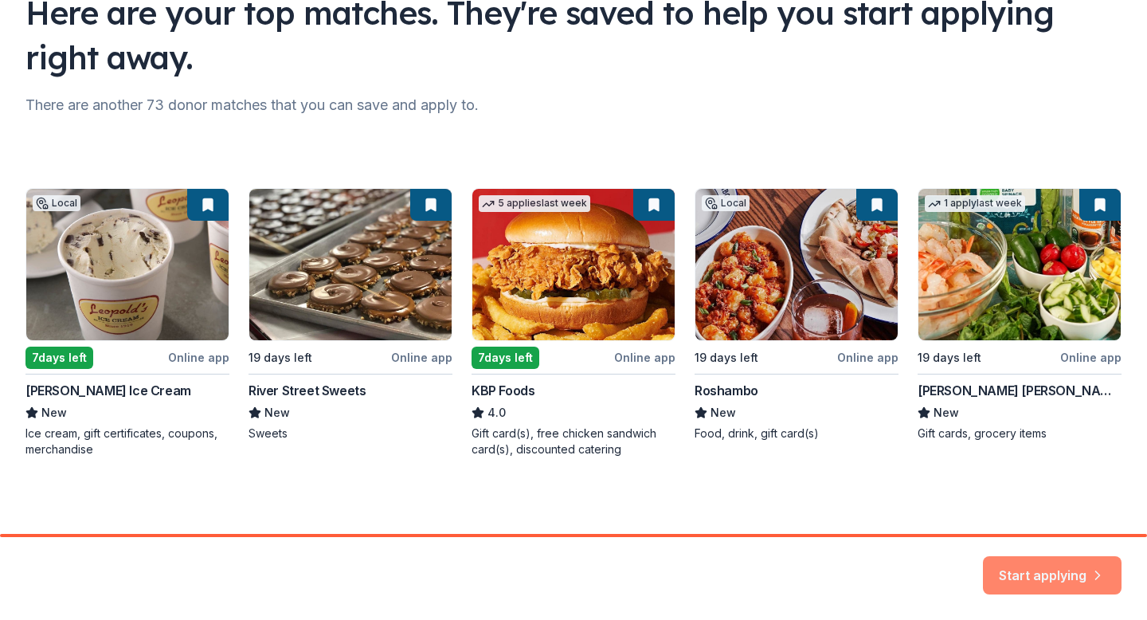
click at [1056, 573] on button "Start applying" at bounding box center [1052, 565] width 139 height 38
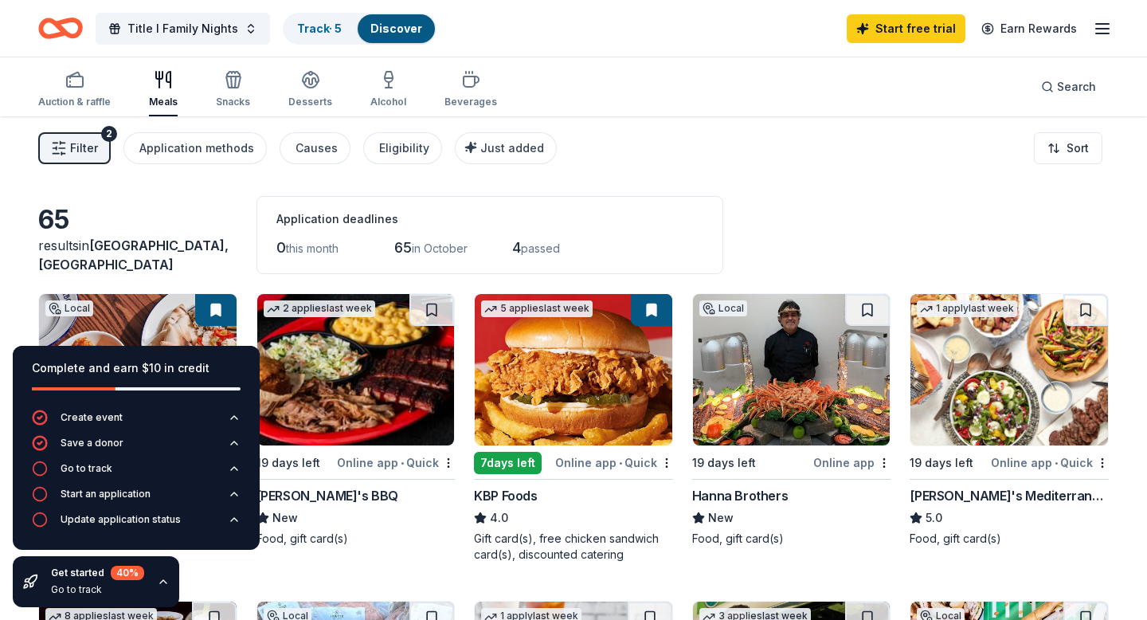
click at [723, 215] on div "Application deadlines 0 this month 65 in October 4 passed" at bounding box center [489, 235] width 467 height 78
click at [921, 25] on link "Start free trial" at bounding box center [906, 28] width 119 height 29
click at [919, 29] on link "Start free trial" at bounding box center [906, 28] width 119 height 29
click at [906, 25] on link "Start free trial" at bounding box center [906, 28] width 119 height 29
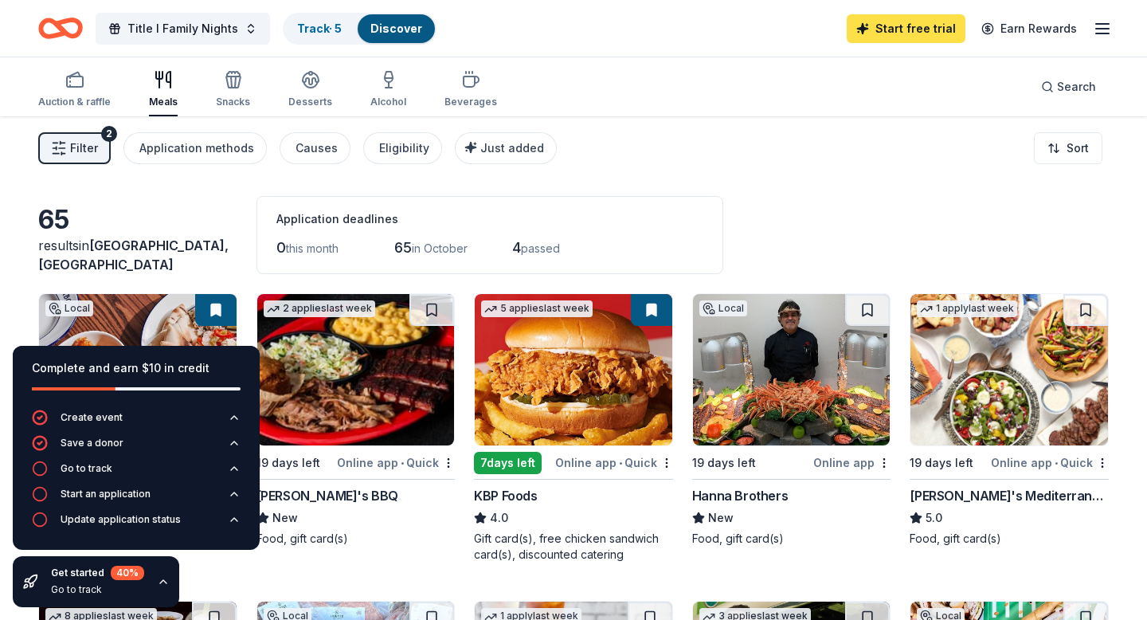
click at [906, 25] on link "Start free trial" at bounding box center [906, 28] width 119 height 29
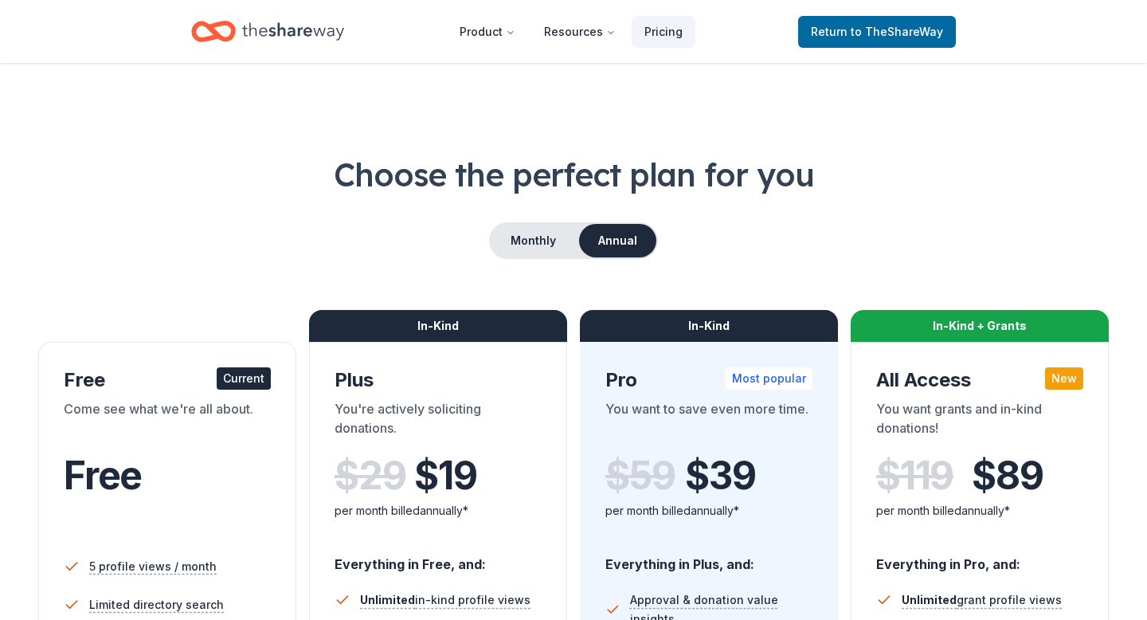
click at [949, 180] on h1 "Choose the perfect plan for you" at bounding box center [573, 174] width 1070 height 45
click at [900, 31] on span "to TheShareWay" at bounding box center [897, 32] width 92 height 14
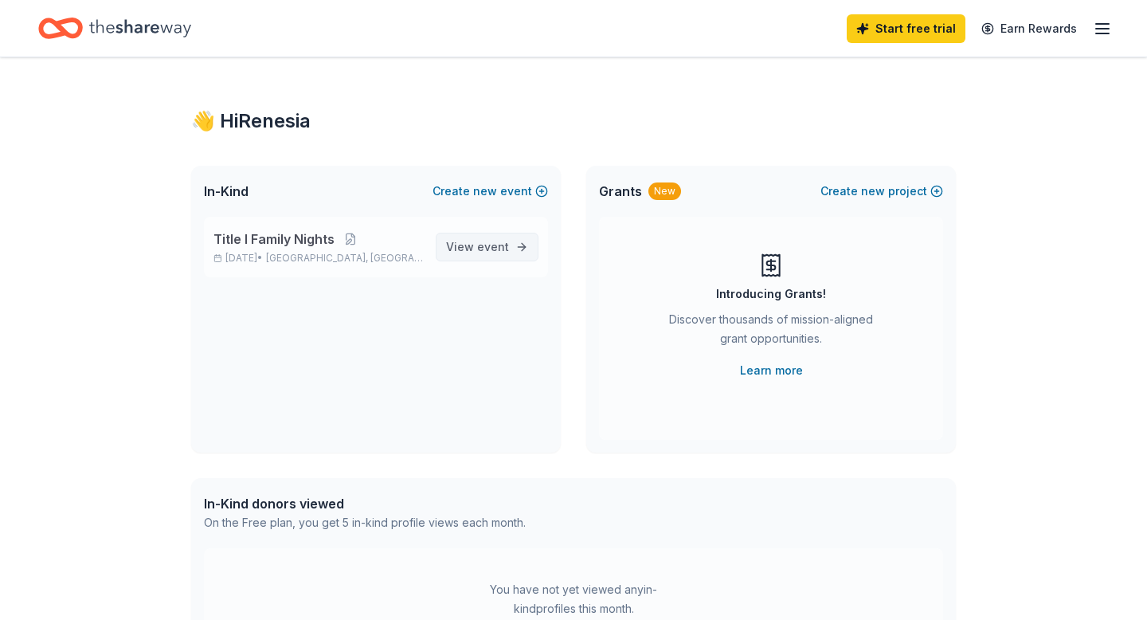
click at [510, 249] on link "View event" at bounding box center [487, 247] width 103 height 29
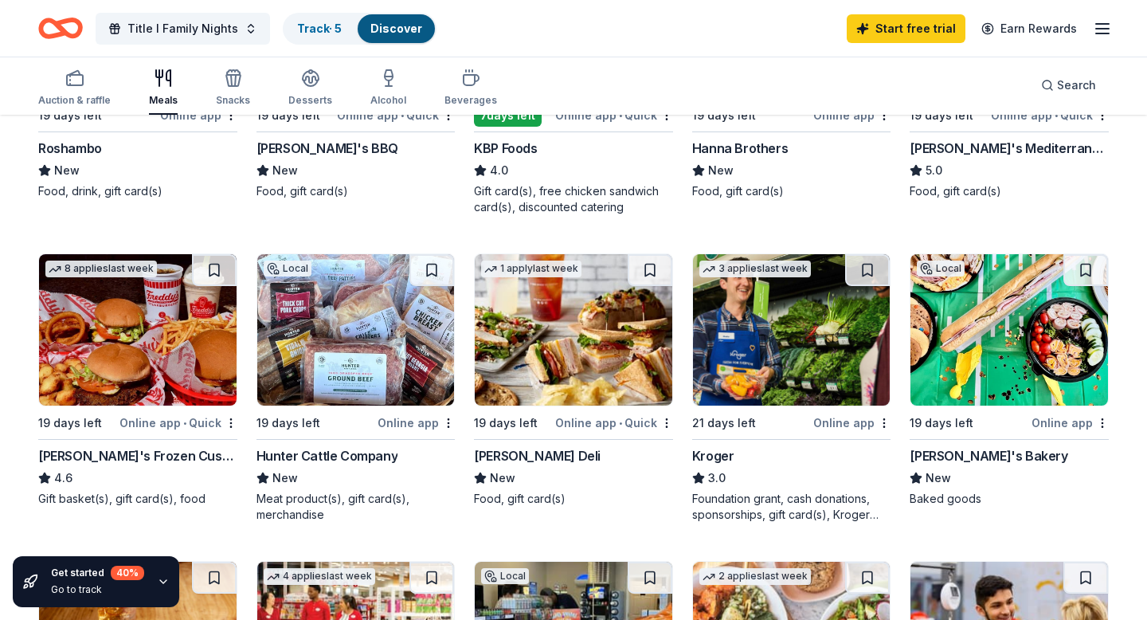
scroll to position [350, 0]
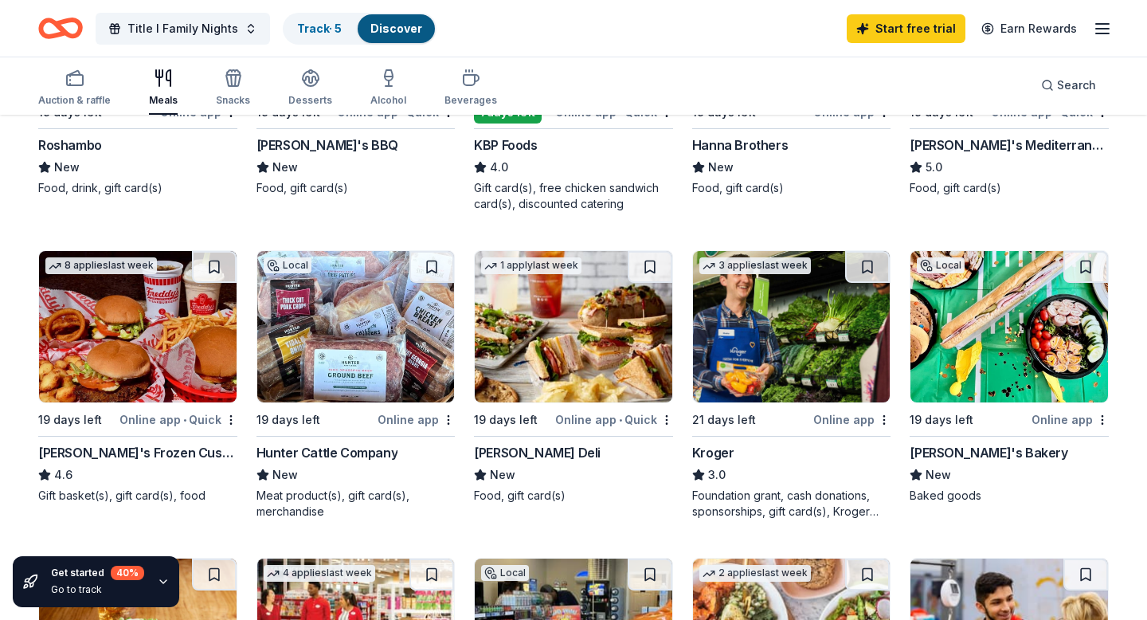
click at [771, 362] on img at bounding box center [792, 326] width 198 height 151
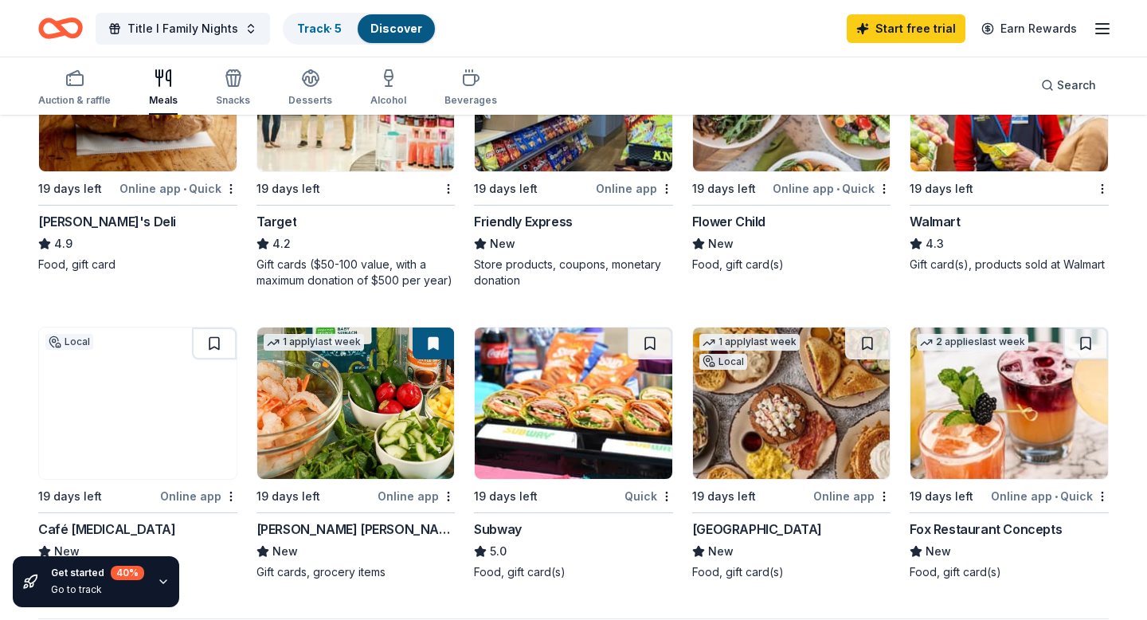
scroll to position [875, 0]
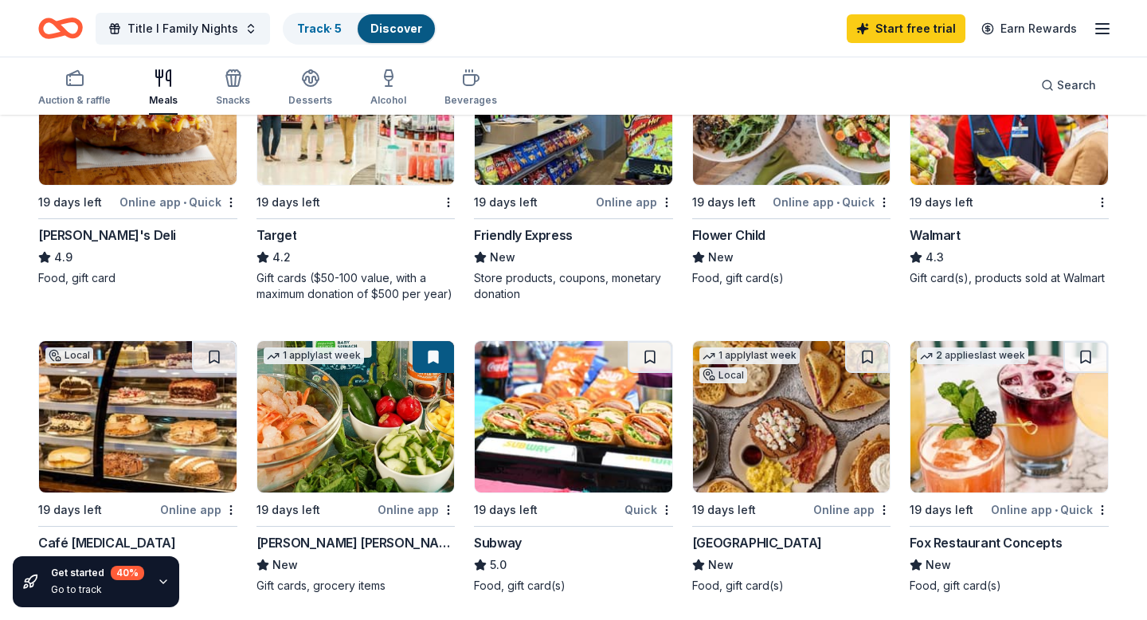
click at [957, 182] on img at bounding box center [1009, 108] width 198 height 151
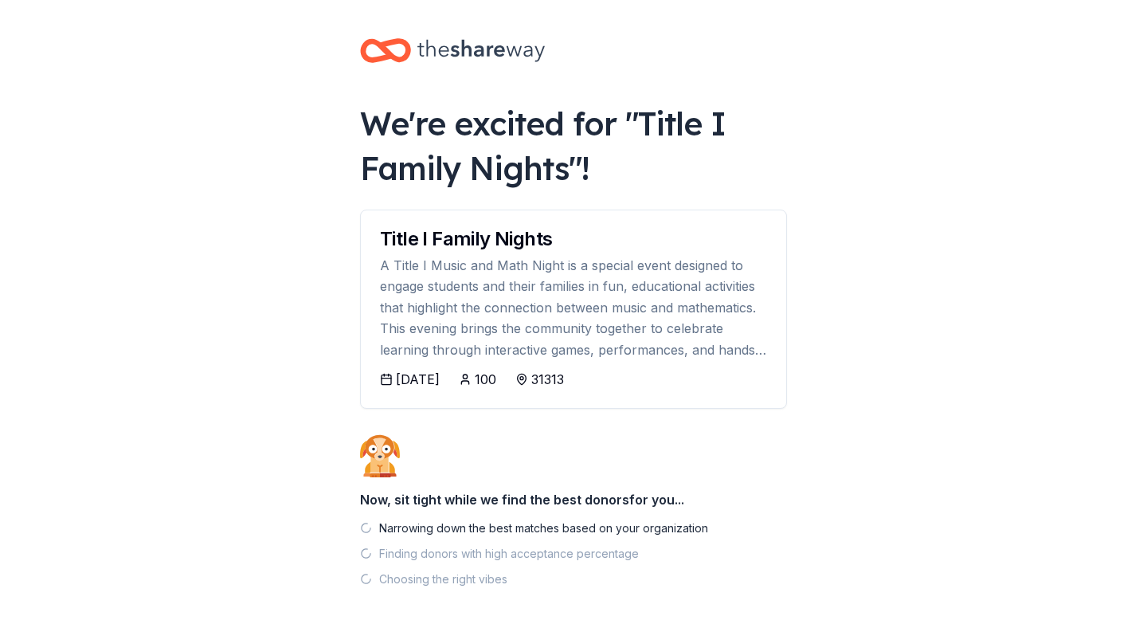
scroll to position [53, 0]
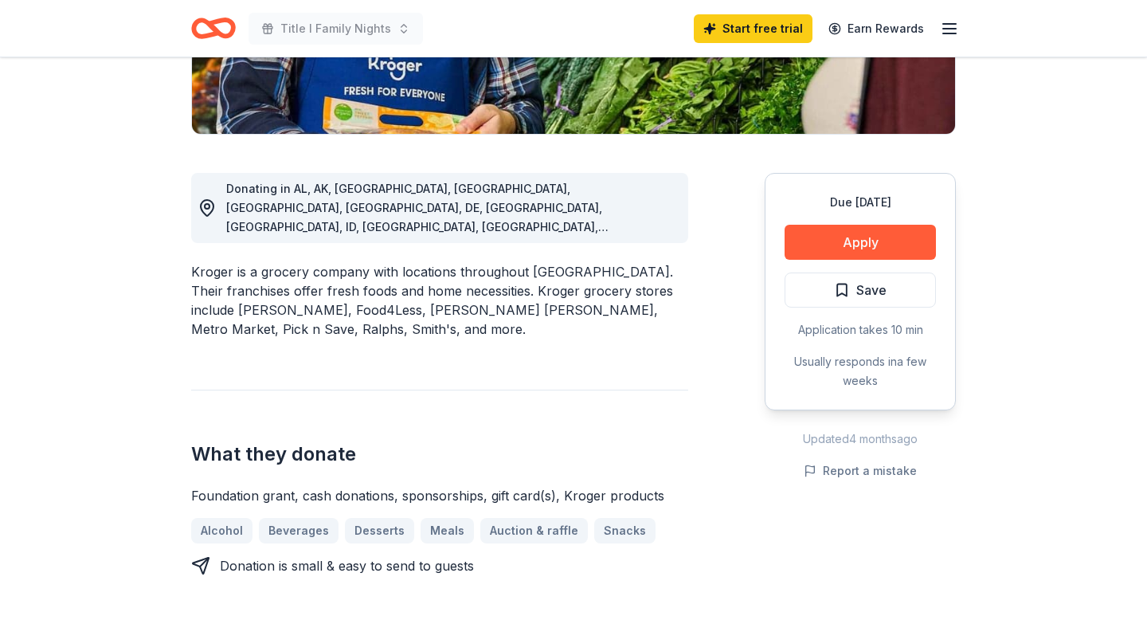
scroll to position [351, 0]
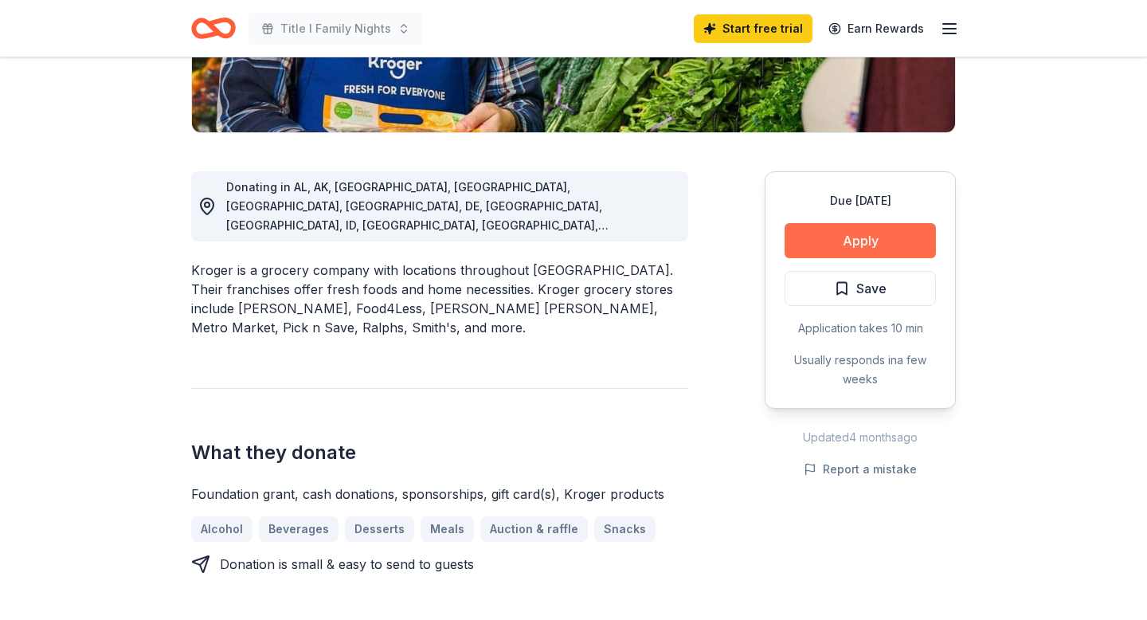
click at [835, 248] on button "Apply" at bounding box center [859, 240] width 151 height 35
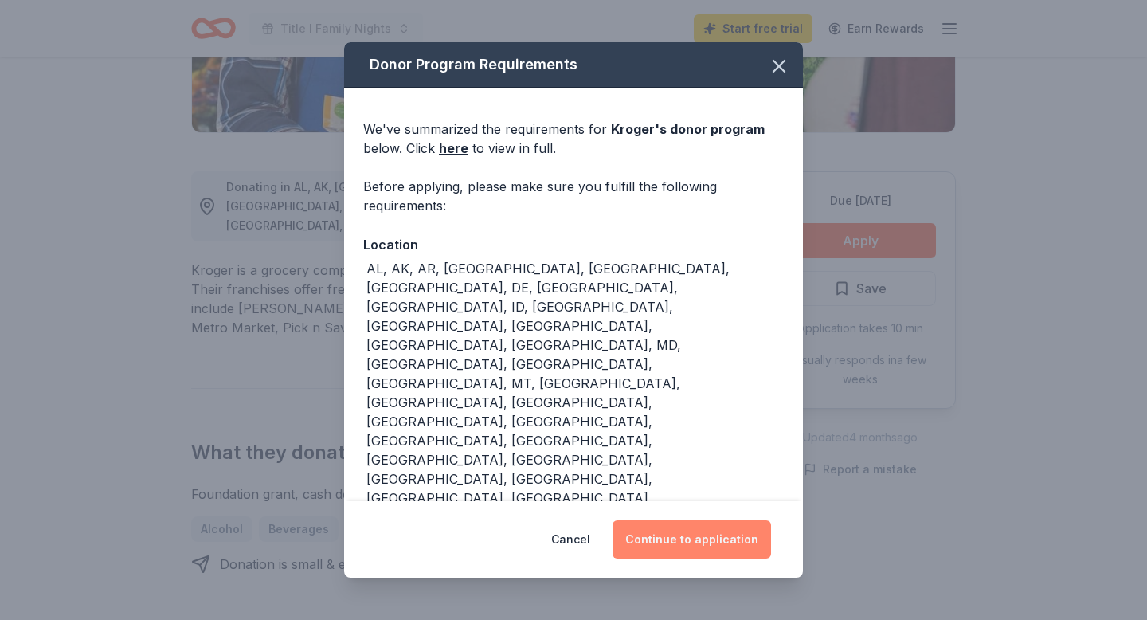
click at [677, 546] on button "Continue to application" at bounding box center [691, 539] width 158 height 38
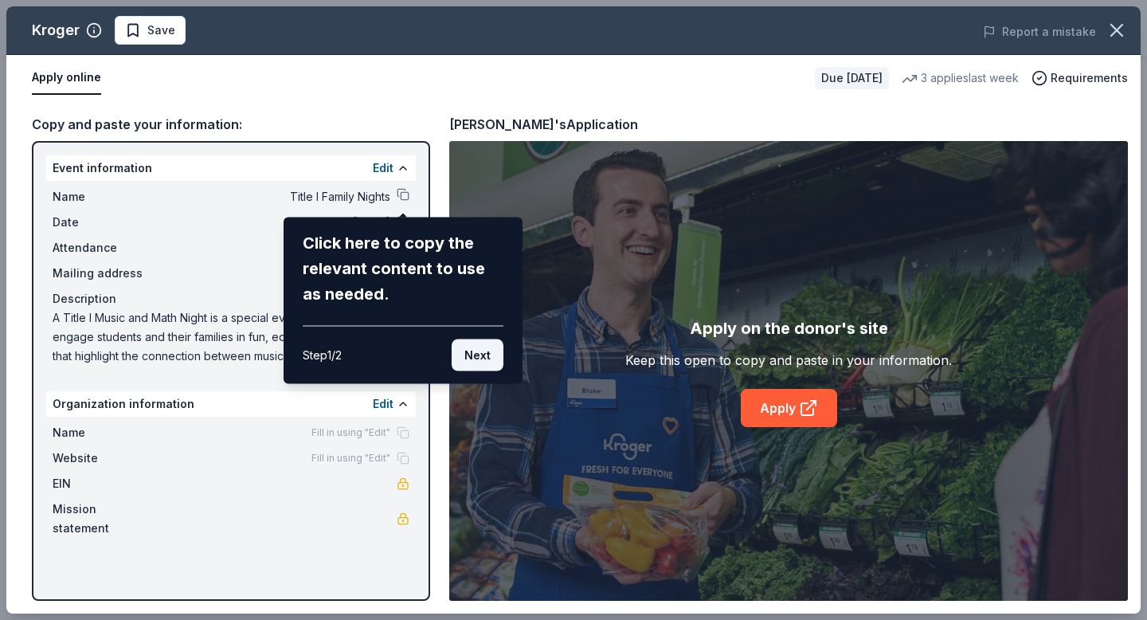
click at [469, 361] on button "Next" at bounding box center [478, 355] width 52 height 32
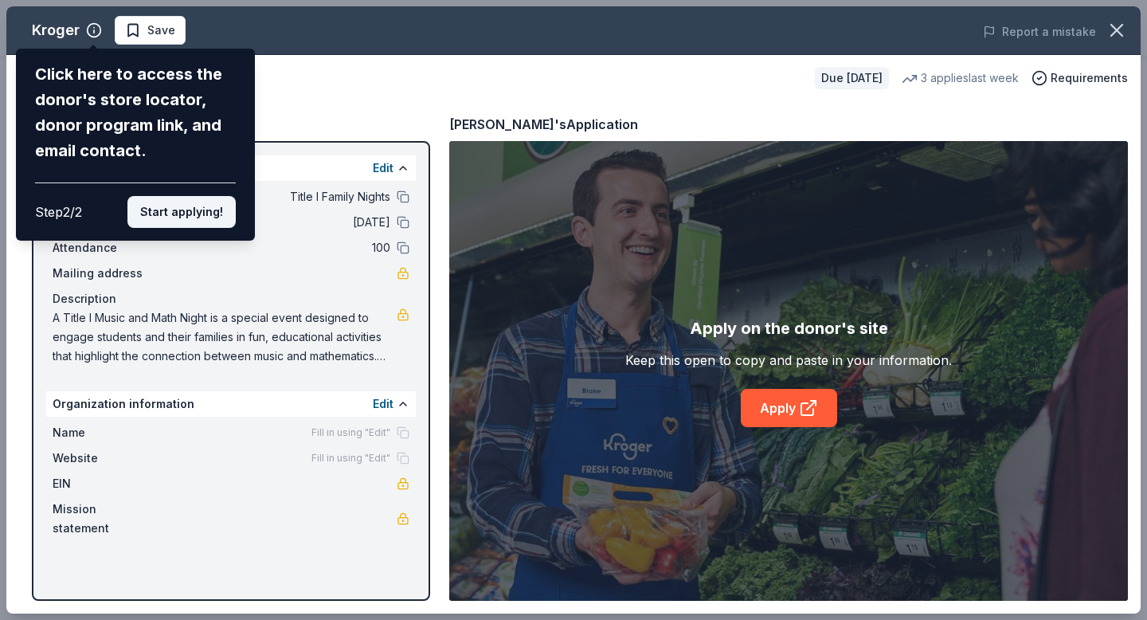
click at [162, 217] on button "Start applying!" at bounding box center [181, 212] width 108 height 32
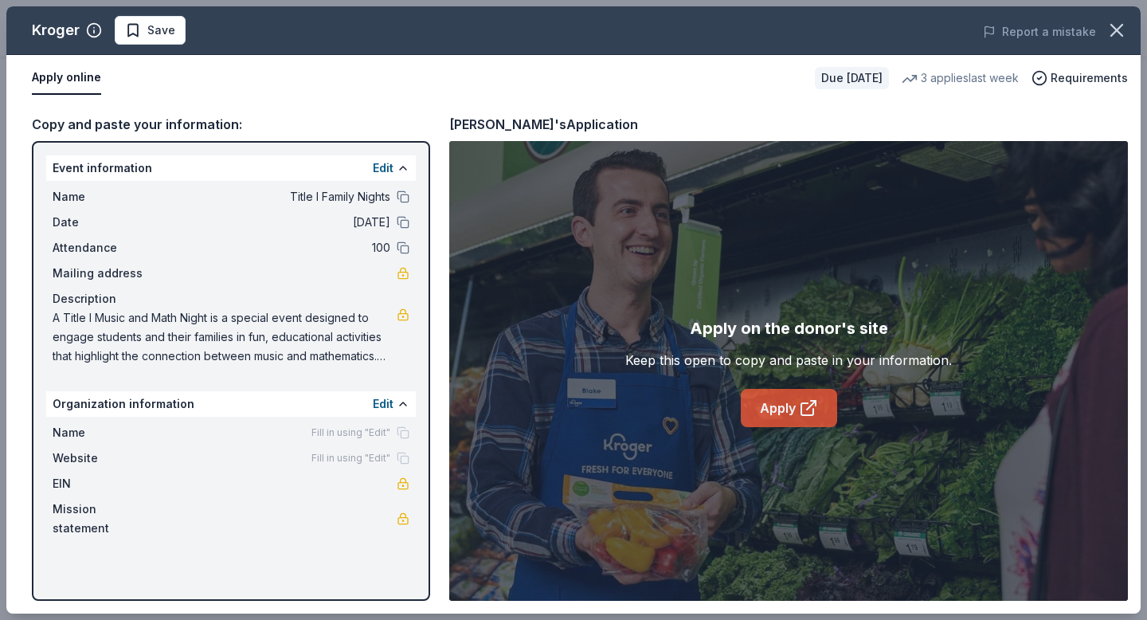
click at [766, 405] on link "Apply" at bounding box center [789, 408] width 96 height 38
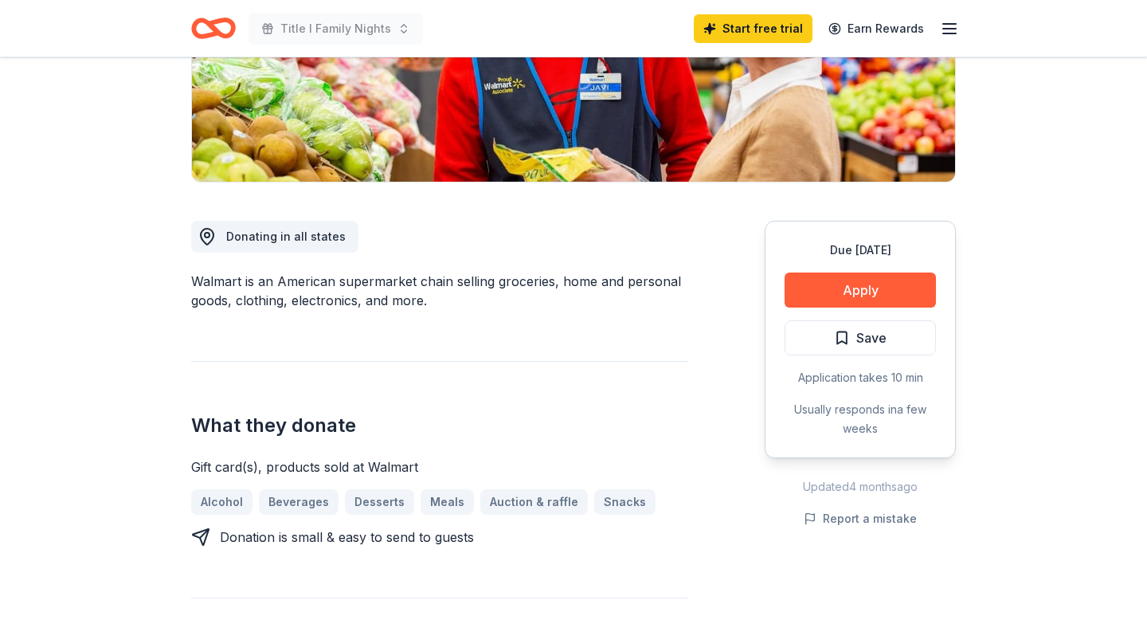
scroll to position [309, 0]
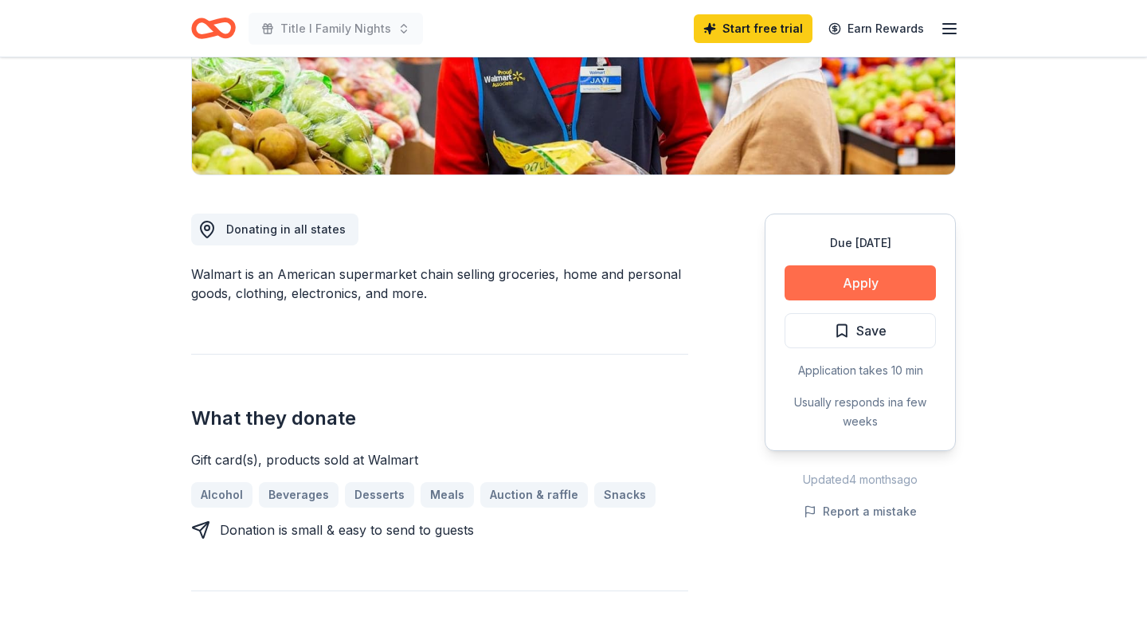
click at [823, 286] on button "Apply" at bounding box center [859, 282] width 151 height 35
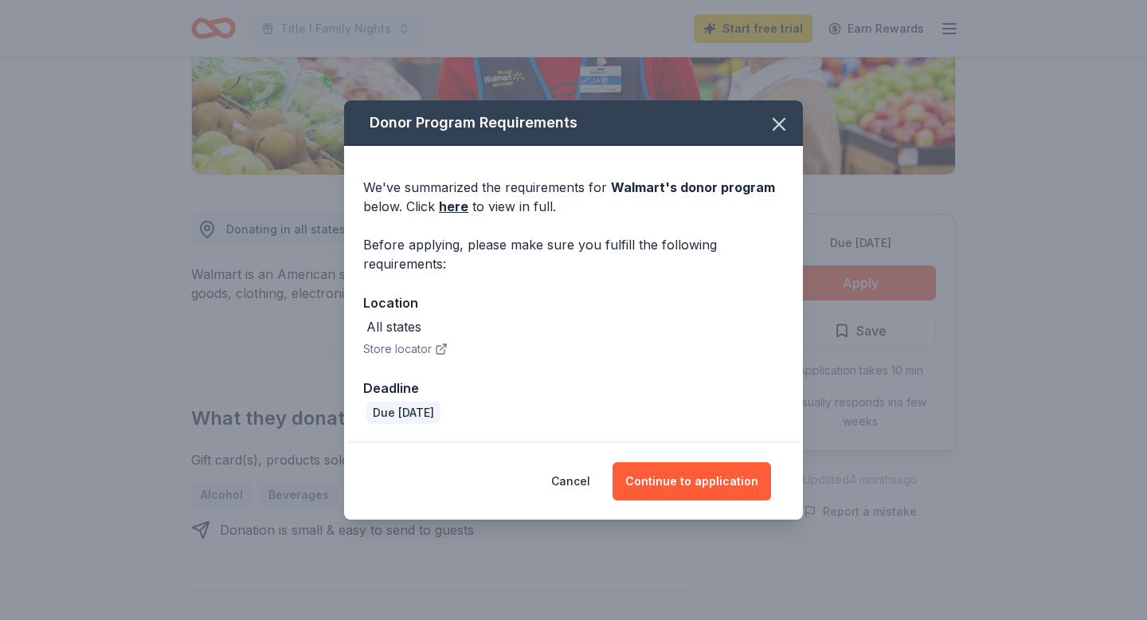
click at [388, 327] on div "All states" at bounding box center [393, 326] width 55 height 19
click at [393, 350] on button "Store locator" at bounding box center [405, 348] width 84 height 19
click at [682, 484] on button "Continue to application" at bounding box center [691, 481] width 158 height 38
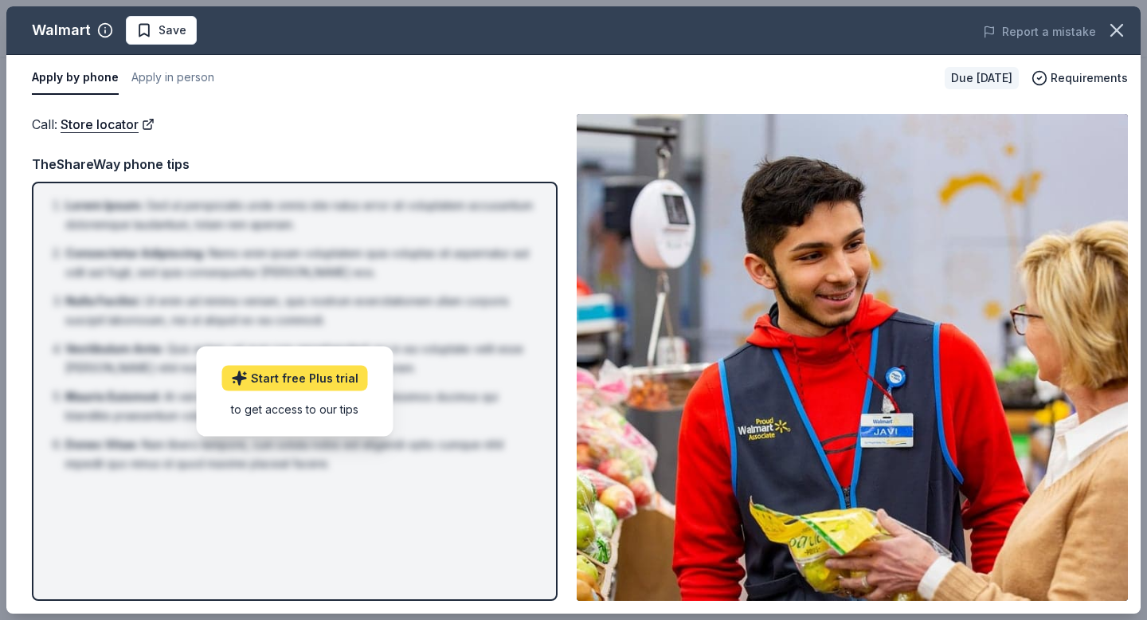
click at [355, 379] on link "Start free Plus trial" at bounding box center [295, 377] width 146 height 25
